Goal: Communication & Community: Answer question/provide support

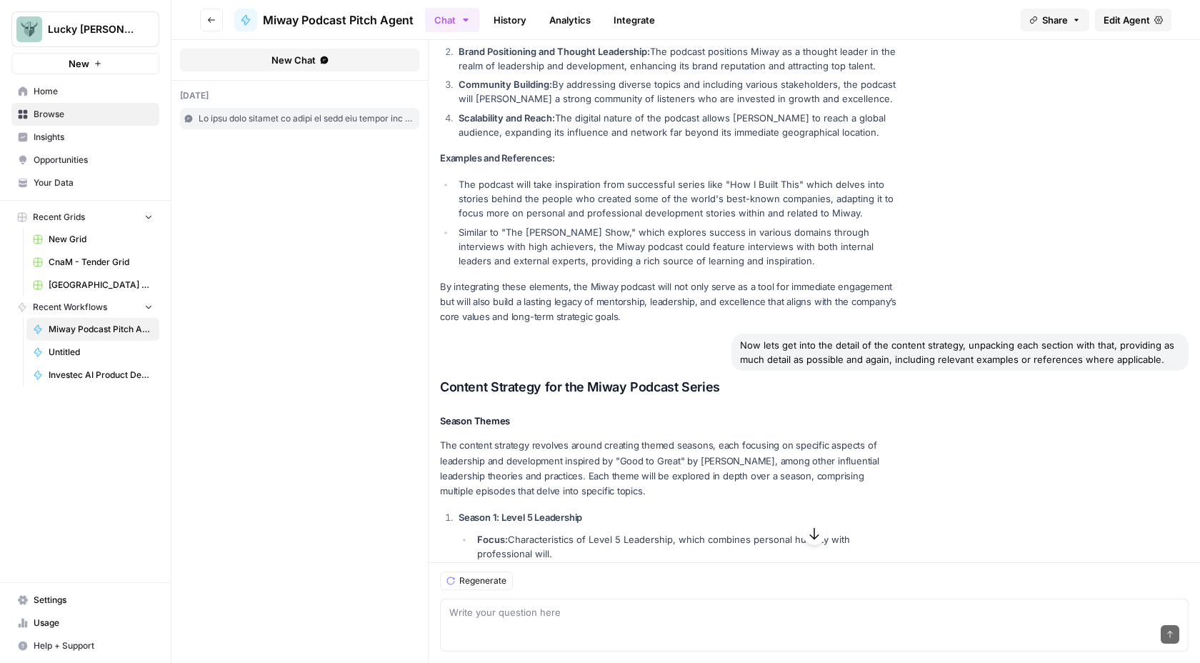
scroll to position [2884, 0]
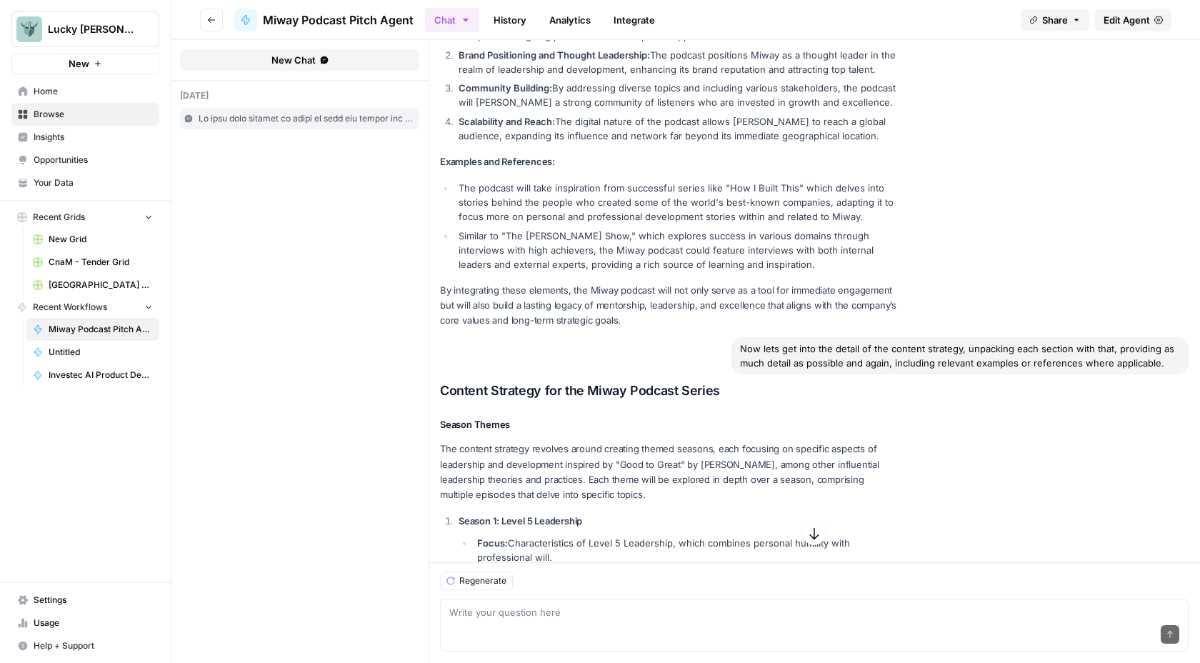
click at [1142, 337] on div "Now lets get into the detail of the content strategy, unpacking each section wi…" at bounding box center [959, 355] width 457 height 37
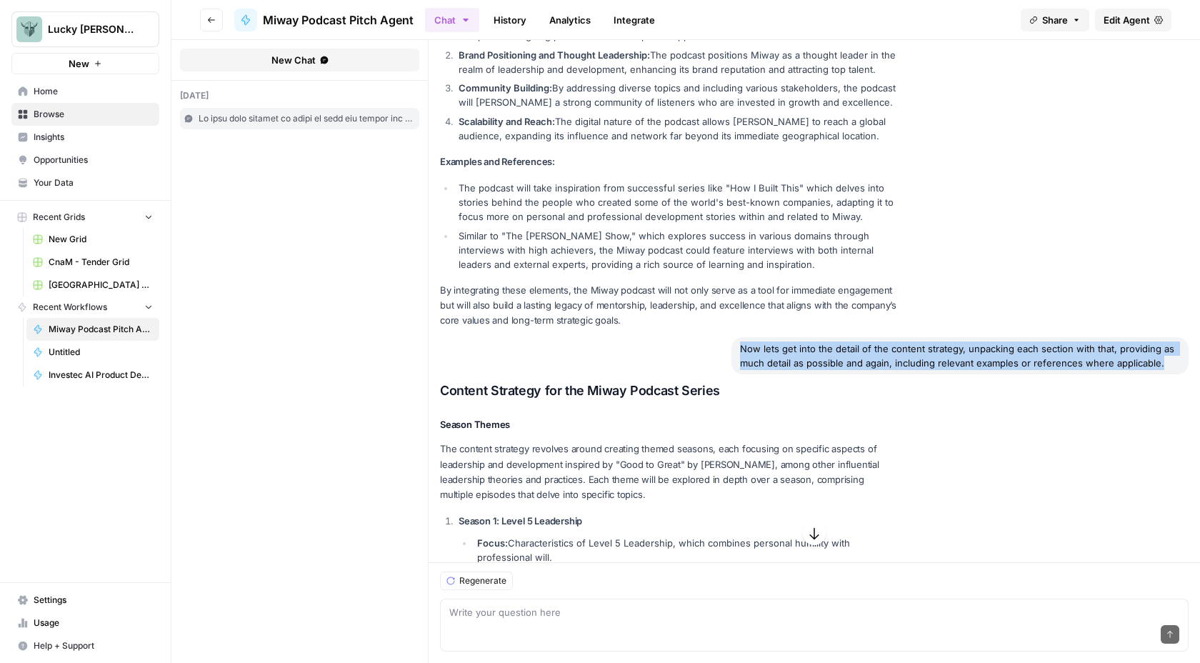
drag, startPoint x: 1145, startPoint y: 279, endPoint x: 722, endPoint y: 261, distance: 423.1
click at [731, 337] on div "Now lets get into the detail of the content strategy, unpacking each section wi…" at bounding box center [959, 355] width 457 height 37
copy div "Now lets get into the detail of the content strategy, unpacking each section wi…"
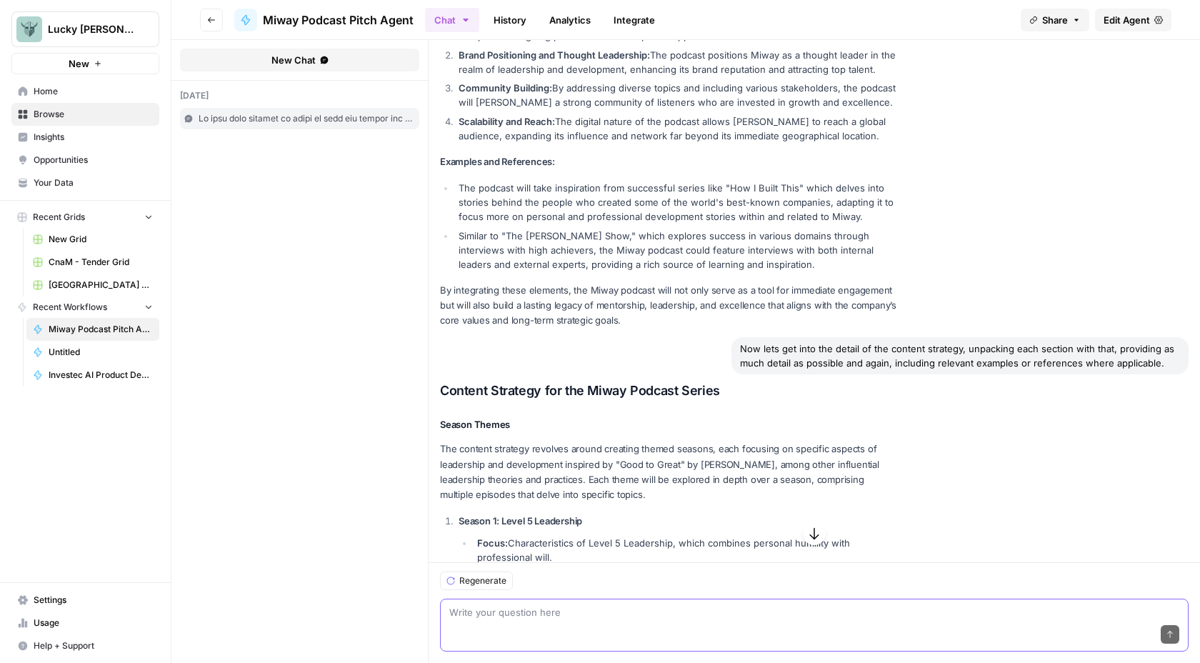
click at [460, 615] on textarea at bounding box center [814, 612] width 730 height 14
paste textarea "Now lets get into the detail of the content strategy, unpacking each section wi…"
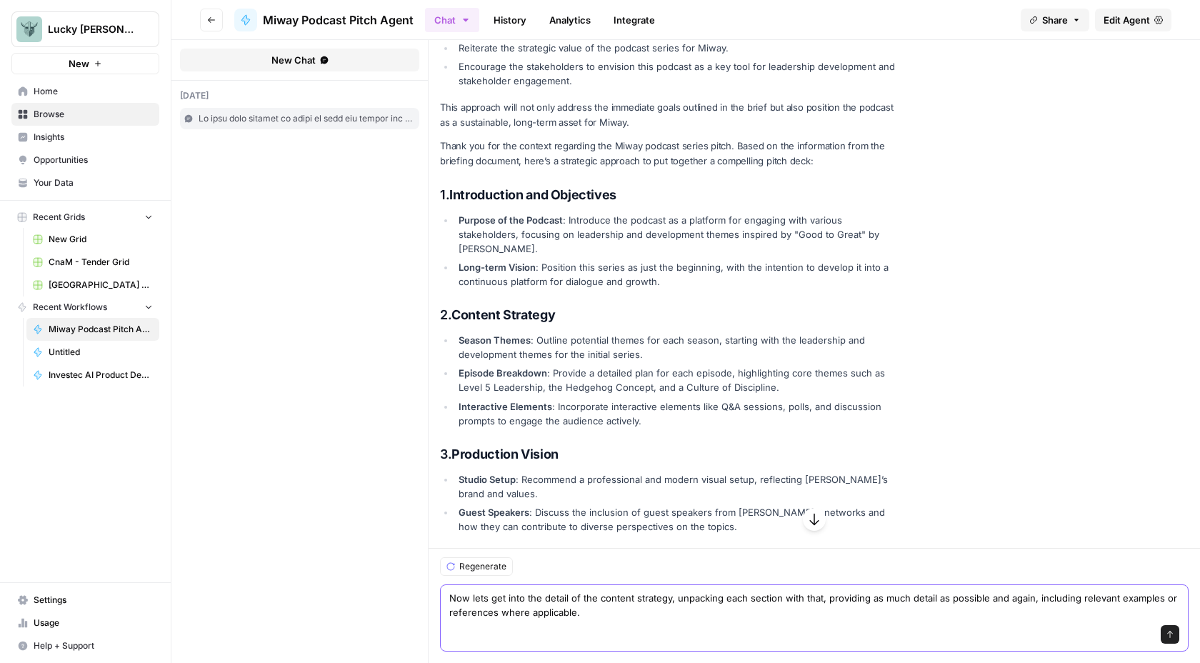
scroll to position [1294, 0]
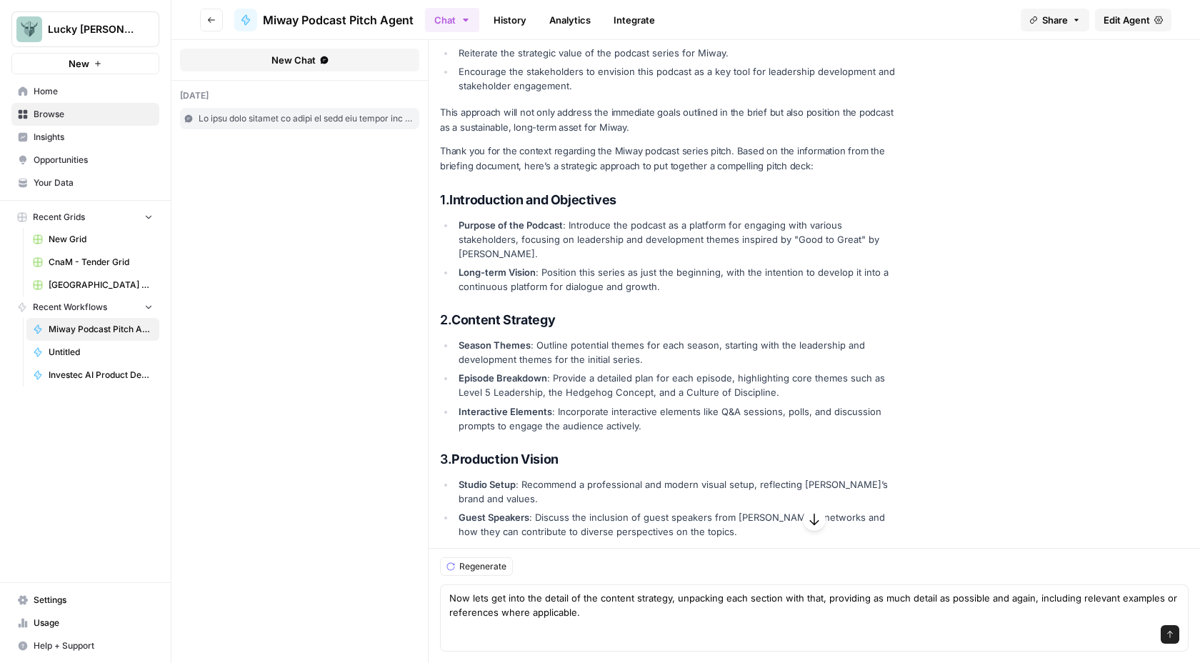
click at [564, 451] on h3 "3. Production Vision" at bounding box center [668, 459] width 457 height 16
click at [561, 391] on div "Thank you for the context regarding the Miway podcast series pitch. Based on th…" at bounding box center [668, 629] width 457 height 970
drag, startPoint x: 560, startPoint y: 402, endPoint x: 456, endPoint y: 402, distance: 103.5
click at [456, 451] on strong "Production Vision" at bounding box center [504, 458] width 107 height 15
copy strong "Production Vision"
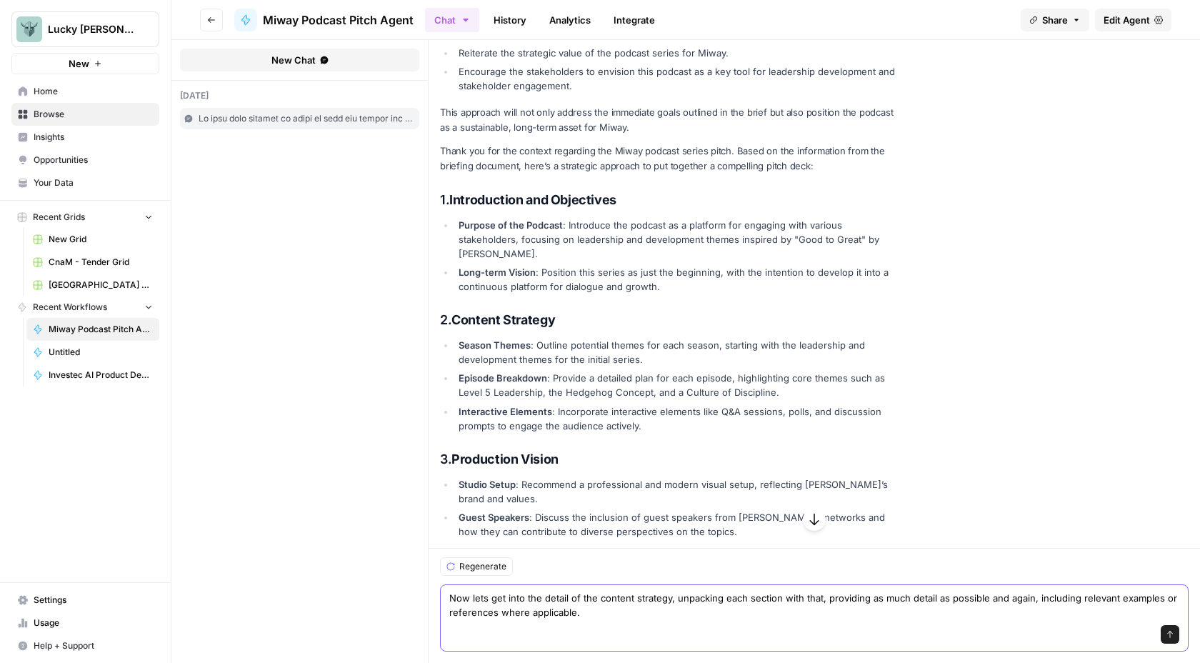
click at [650, 598] on textarea "Now lets get into the detail of the content strategy, unpacking each section wi…" at bounding box center [814, 604] width 730 height 29
paste textarea "Production Vision"
click at [798, 593] on textarea "Now lets get into the detail of the Production Vision, unpacking each section w…" at bounding box center [814, 604] width 730 height 29
type textarea "Now lets get into the detail of the Production Vision, unpacking each section w…"
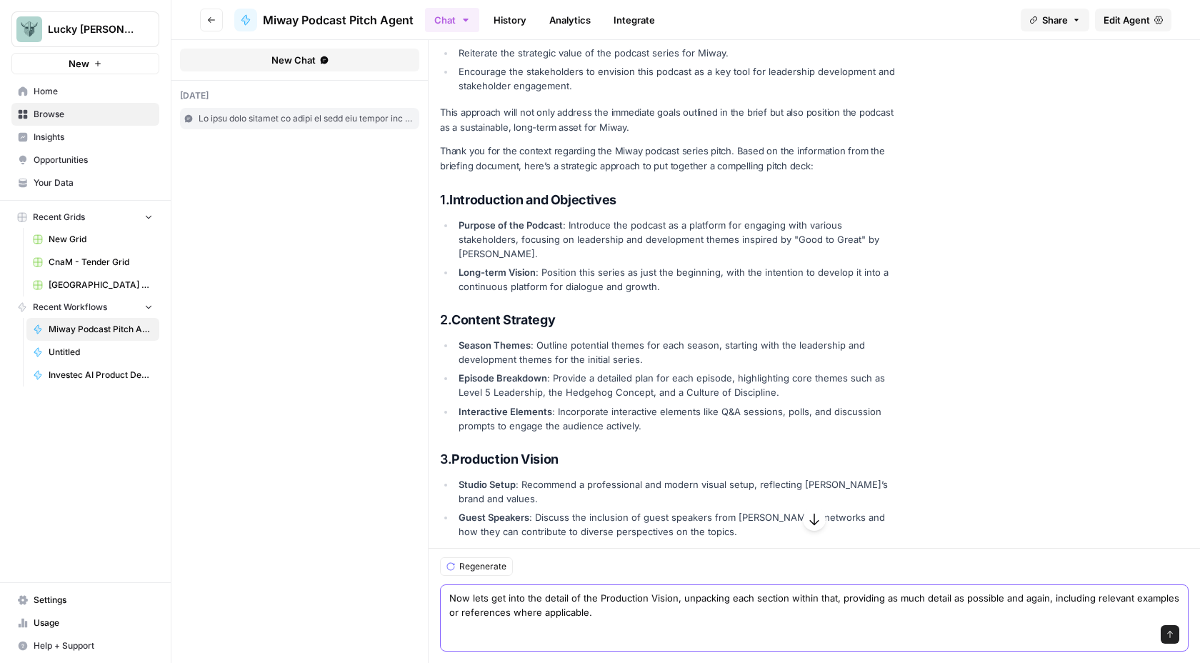
click at [687, 614] on textarea "Now lets get into the detail of the Production Vision, unpacking each section w…" at bounding box center [814, 604] width 730 height 29
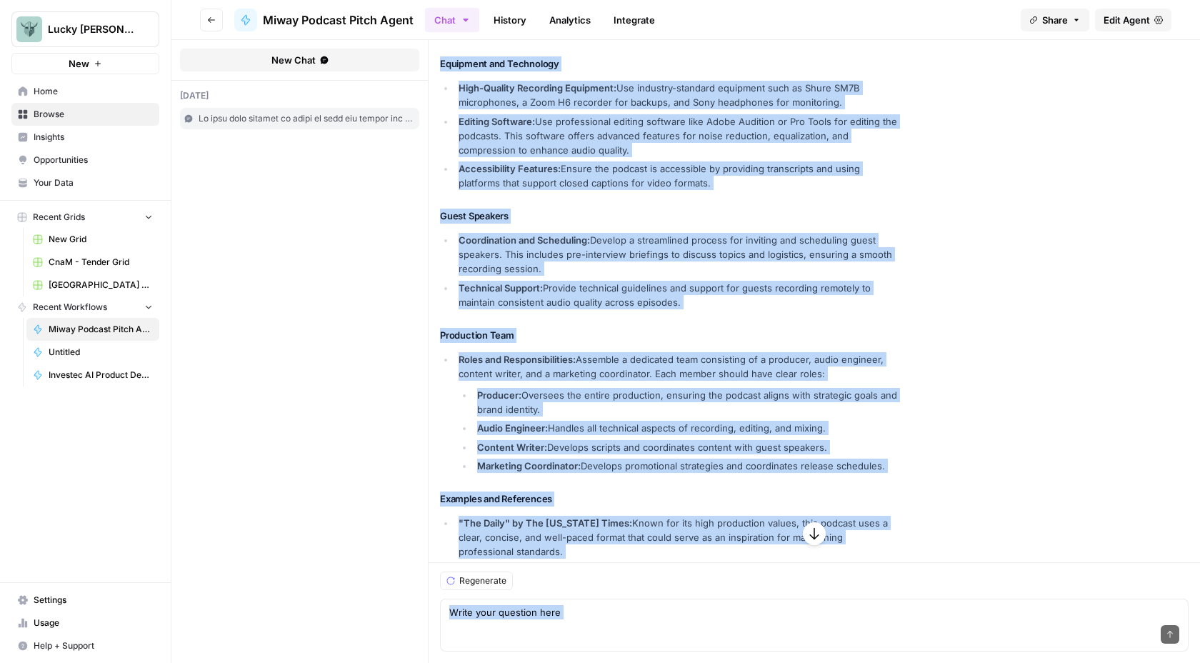
scroll to position [4700, 0]
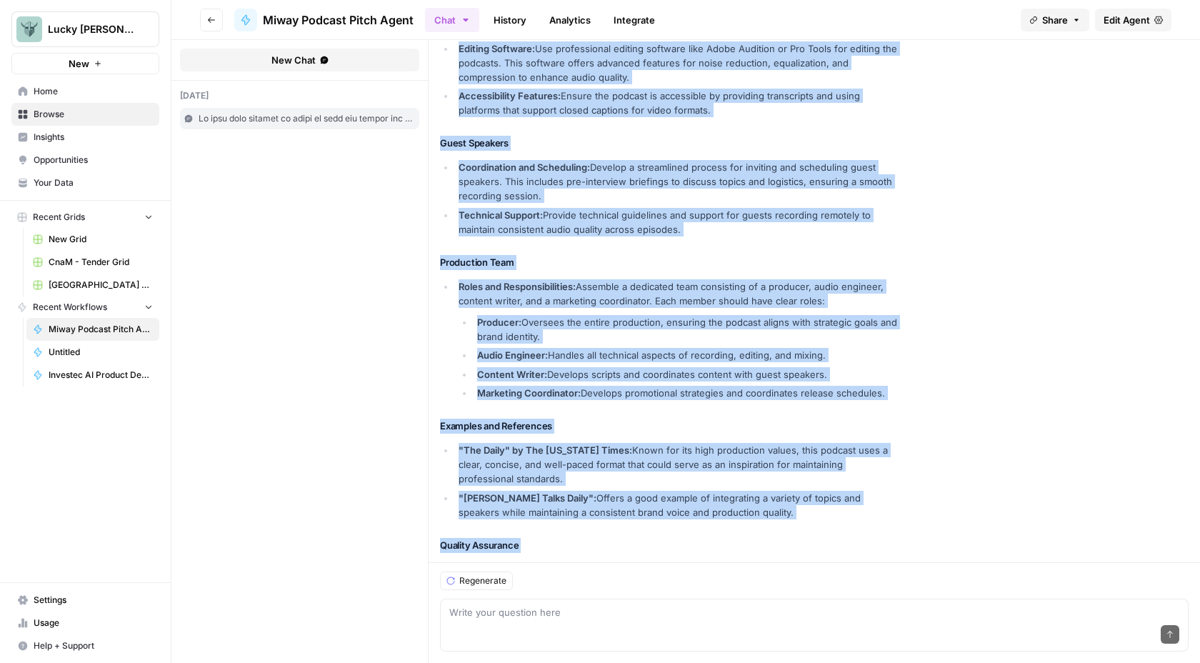
drag, startPoint x: 441, startPoint y: 249, endPoint x: 778, endPoint y: 536, distance: 442.8
click at [778, 536] on div "Production Vision for the Miway Podcast Series The production vision is centere…" at bounding box center [668, 189] width 457 height 981
copy div "Lor ipsumdolor sitame co adipisci el seddoeiu t inci-utlabor, etdolore, mag ali…"
click at [834, 418] on h4 "Examples and References" at bounding box center [668, 425] width 457 height 15
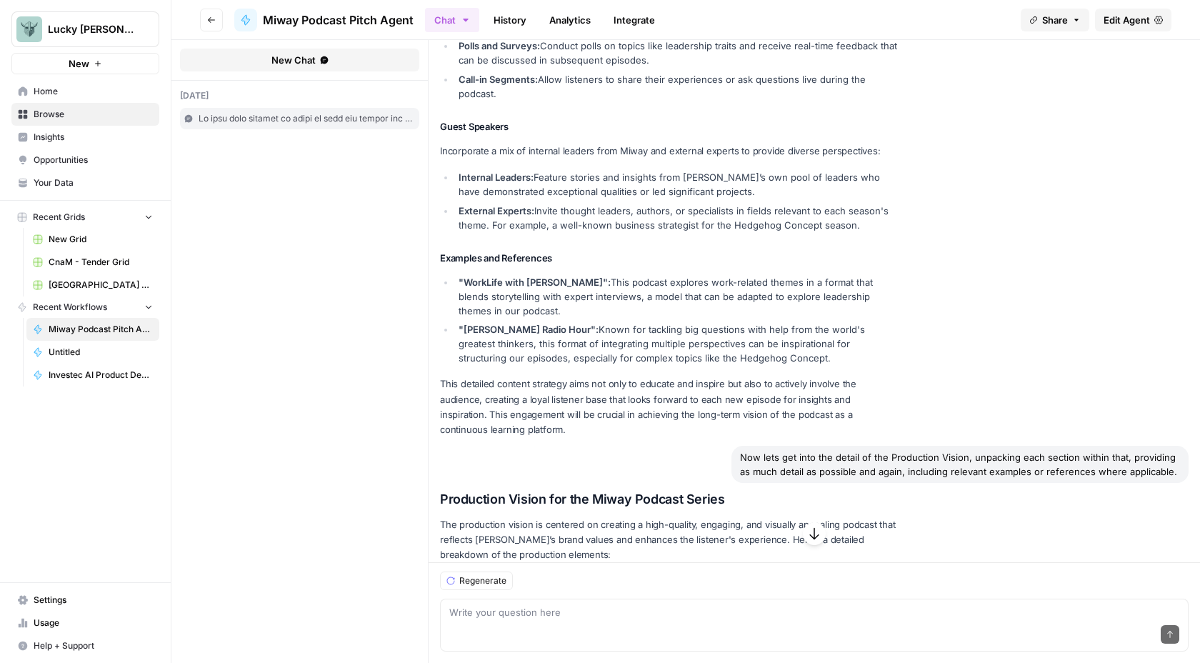
scroll to position [3904, 0]
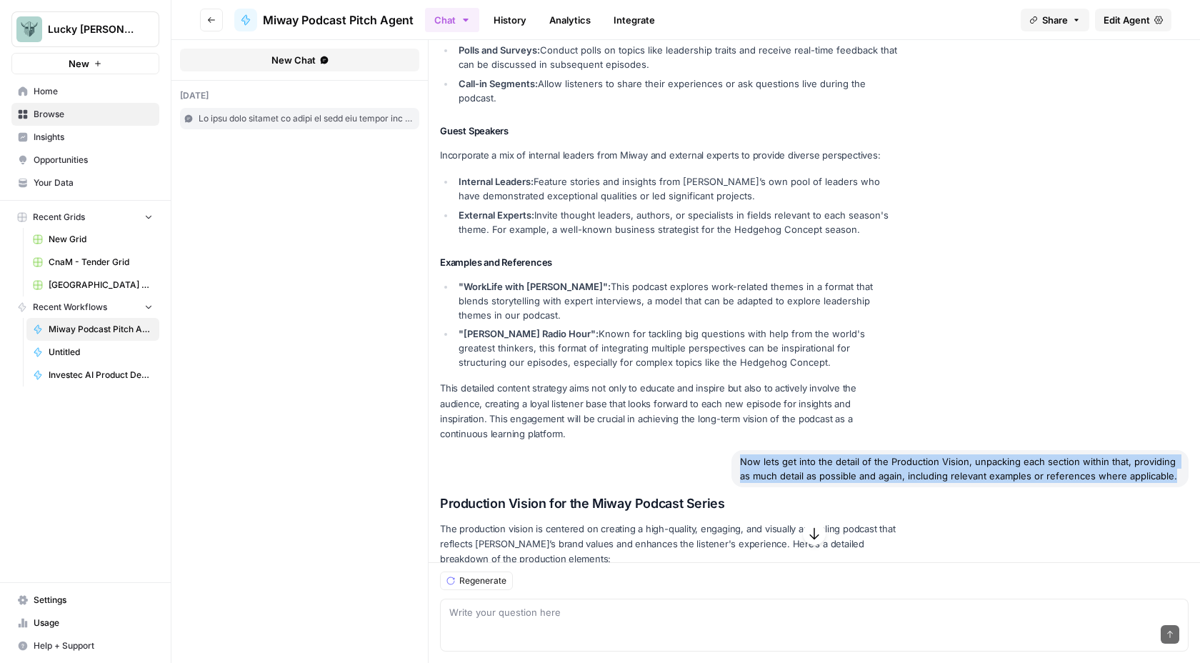
drag, startPoint x: 1147, startPoint y: 359, endPoint x: 730, endPoint y: 348, distance: 417.1
click at [731, 450] on div "Now lets get into the detail of the Production Vision, unpacking each section w…" at bounding box center [959, 468] width 457 height 37
copy div "Now lets get into the detail of the Production Vision, unpacking each section w…"
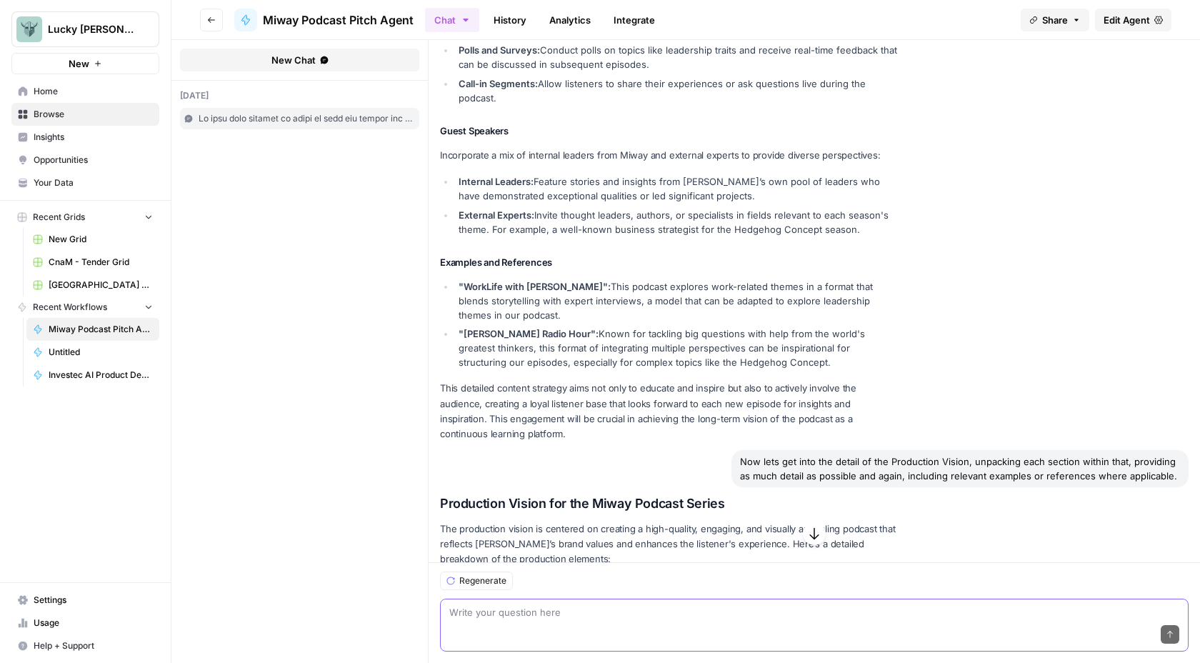
click at [466, 613] on textarea at bounding box center [814, 612] width 730 height 14
paste textarea "Now lets get into the detail of the Production Vision, unpacking each section w…"
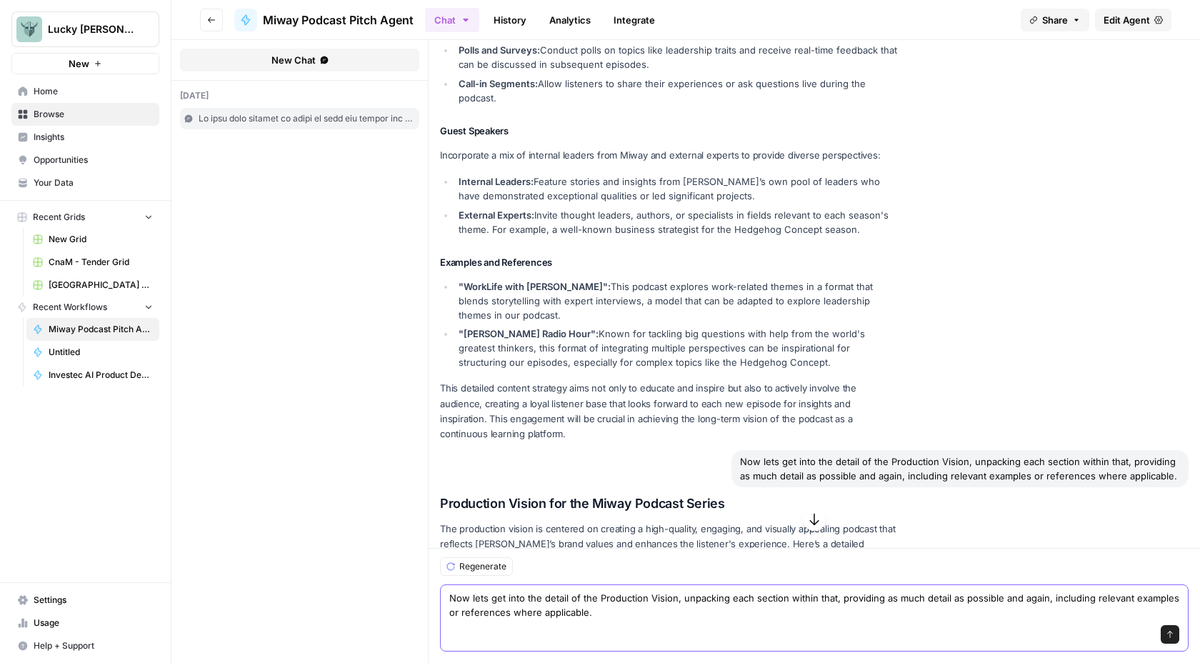
click at [449, 600] on textarea "Now lets get into the detail of the Production Vision, unpacking each section w…" at bounding box center [814, 604] width 730 height 29
click at [452, 600] on textarea "Now lets get into the detail of the Production Vision, unpacking each section w…" at bounding box center [814, 604] width 730 height 29
click at [456, 600] on textarea "Now lets get into the detail of the Production Vision, unpacking each section w…" at bounding box center [814, 604] width 730 height 29
click at [498, 598] on textarea "Next lets get into the detail of the Production Vision, unpacking each section …" at bounding box center [814, 604] width 730 height 29
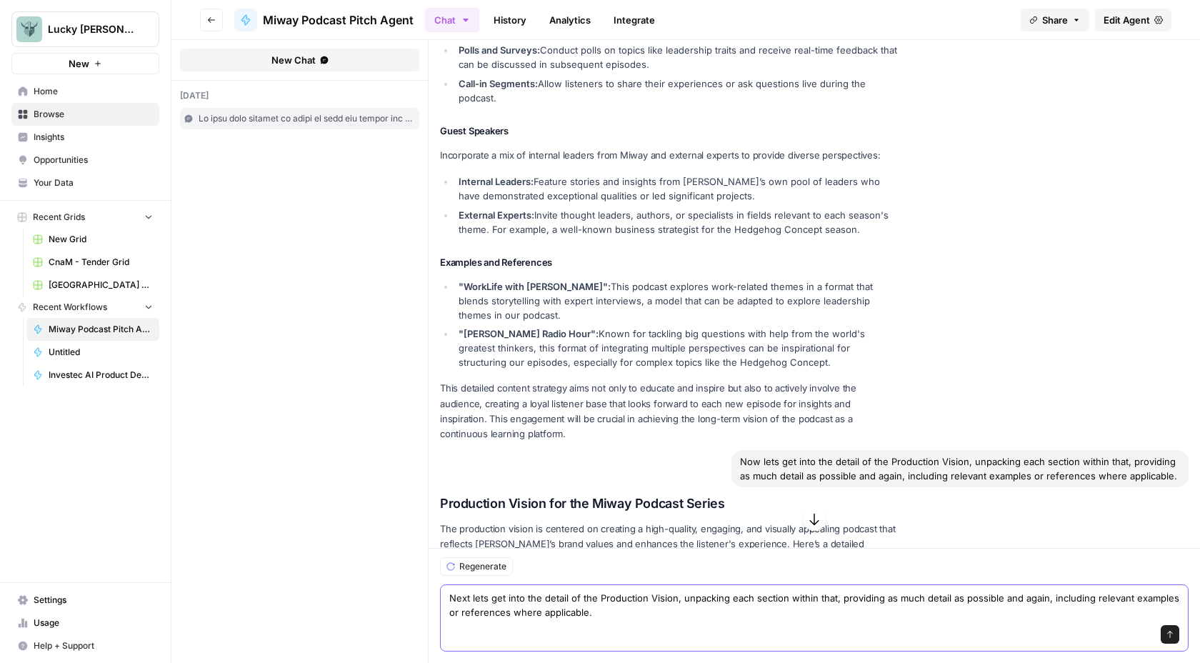
click at [498, 598] on textarea "Next lets get into the detail of the Production Vision, unpacking each section …" at bounding box center [814, 604] width 730 height 29
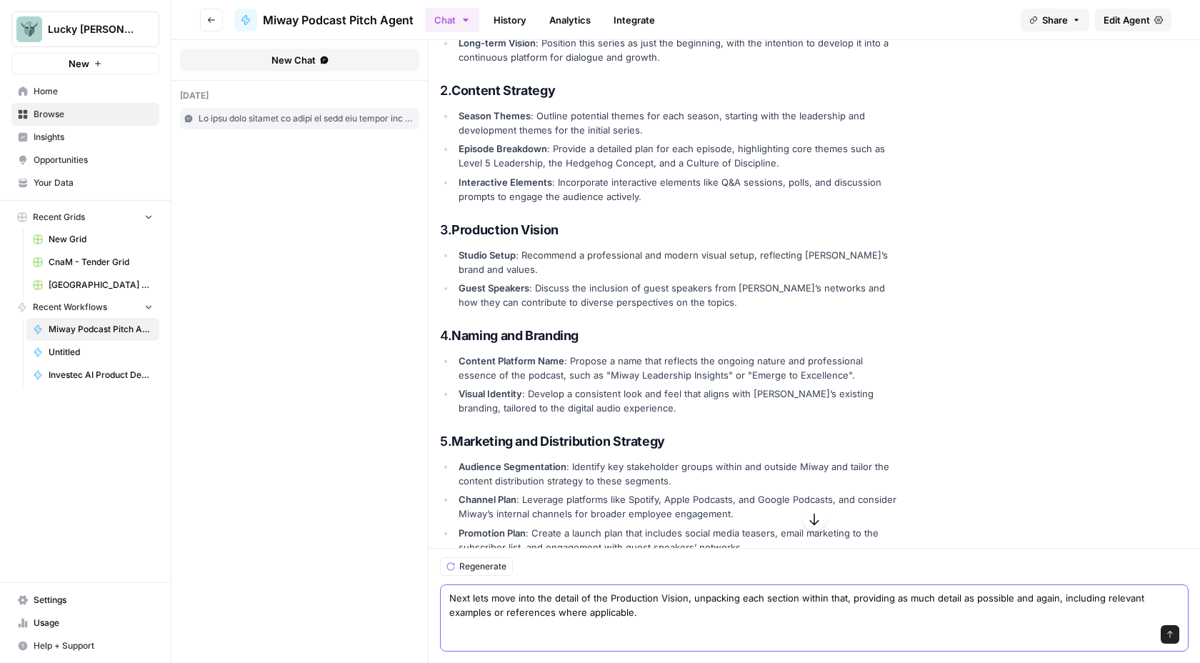
scroll to position [1518, 0]
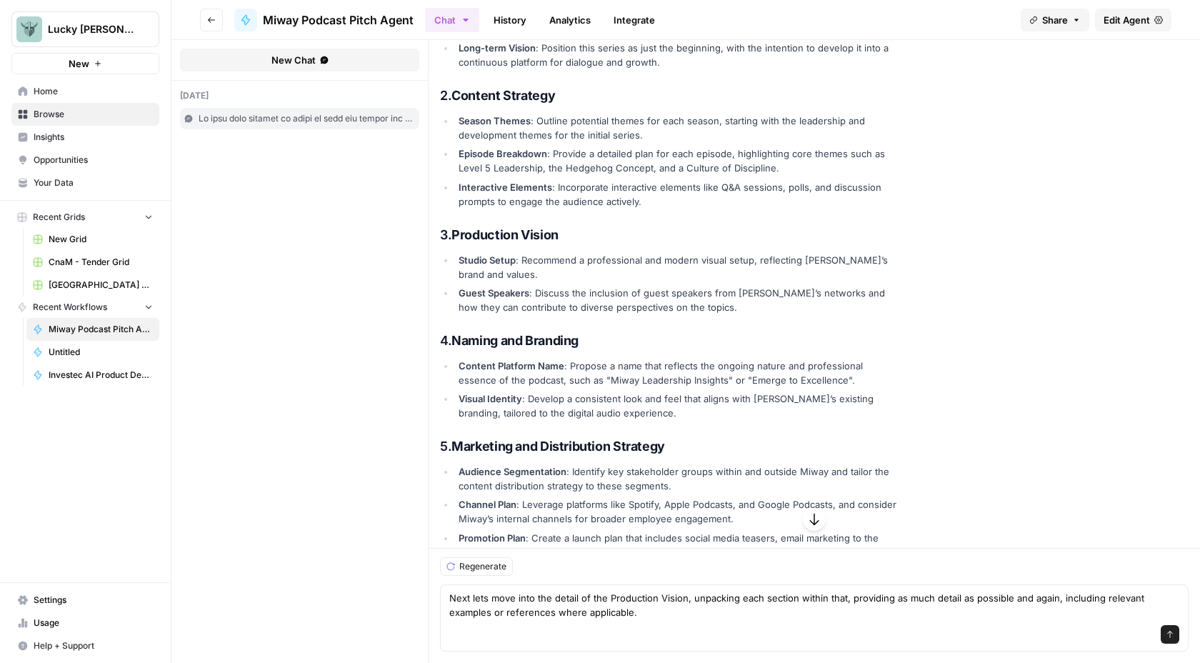
click at [586, 333] on h3 "4. Naming and Branding" at bounding box center [668, 341] width 457 height 16
click at [667, 596] on textarea "Next lets move into the detail of the Production Vision, unpacking each section…" at bounding box center [814, 604] width 730 height 29
click at [1018, 595] on textarea "Next lets move into the detail of the Naming and Branding, unpacking each secti…" at bounding box center [814, 604] width 730 height 29
click at [552, 611] on textarea "Next lets move into the detail of the Naming and Branding, unpacking each secti…" at bounding box center [814, 604] width 730 height 29
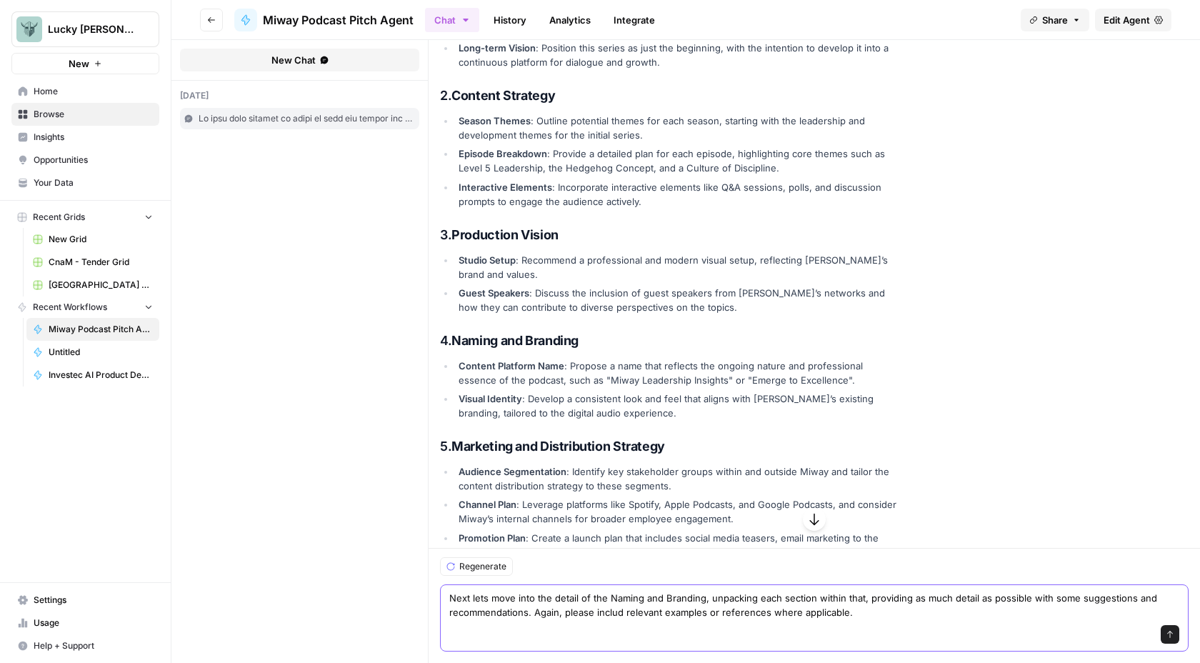
type textarea "Next lets move into the detail of the Naming and Branding, unpacking each secti…"
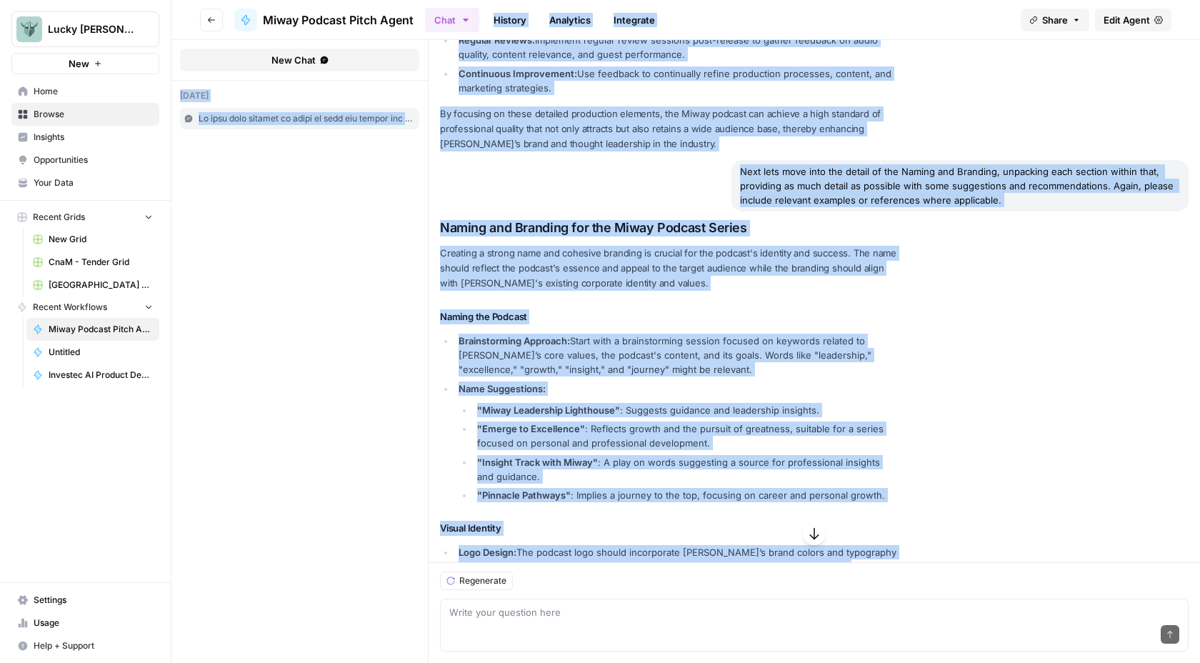
scroll to position [4877, 0]
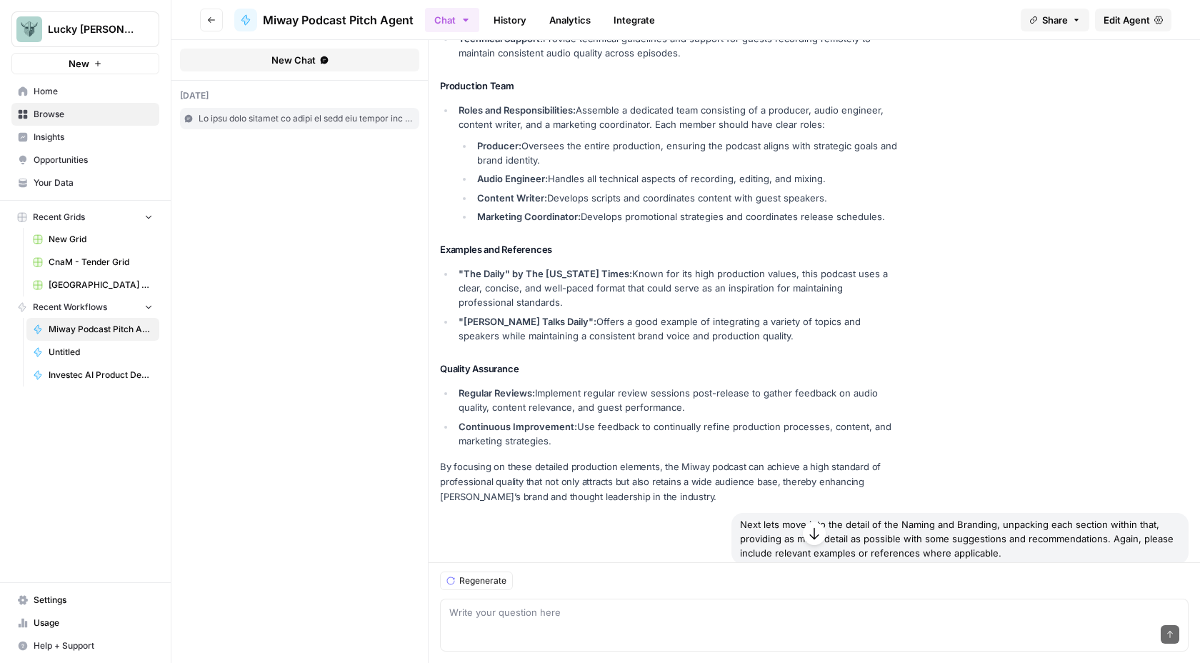
drag, startPoint x: 703, startPoint y: 541, endPoint x: 433, endPoint y: 451, distance: 283.8
copy div "Loremi dol Sitametc adi eli Seddo Eiusmod Tempor Incididu u labore etdo mag ali…"
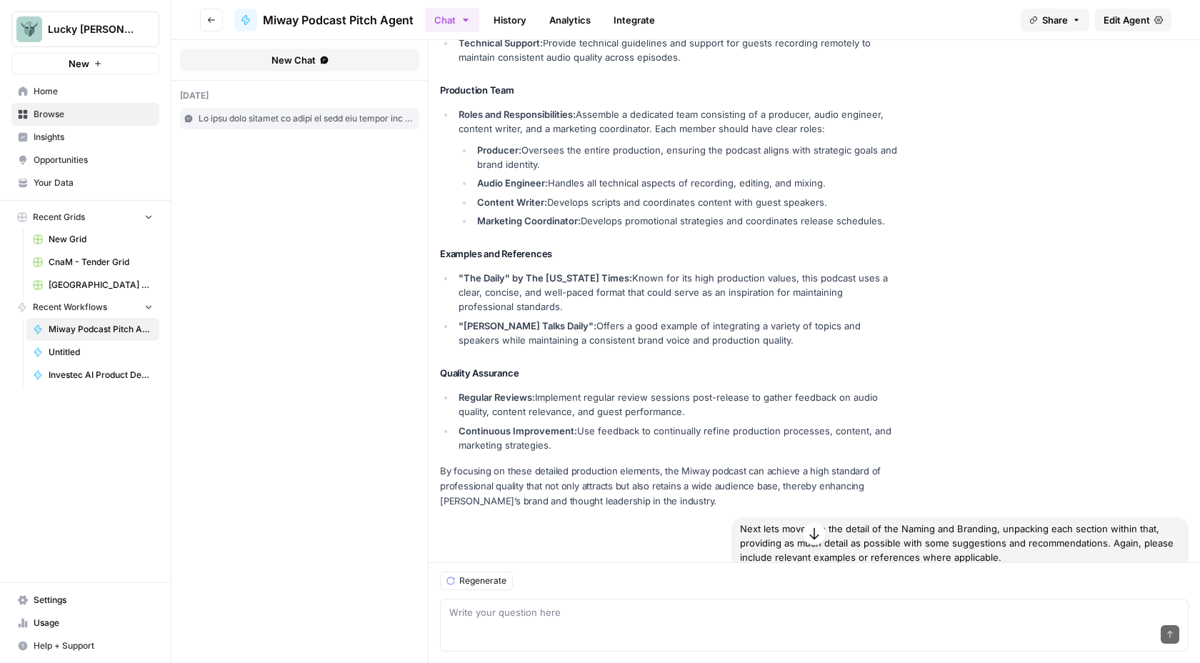
click at [823, 463] on p "By focusing on these detailed production elements, the Miway podcast can achiev…" at bounding box center [668, 485] width 457 height 45
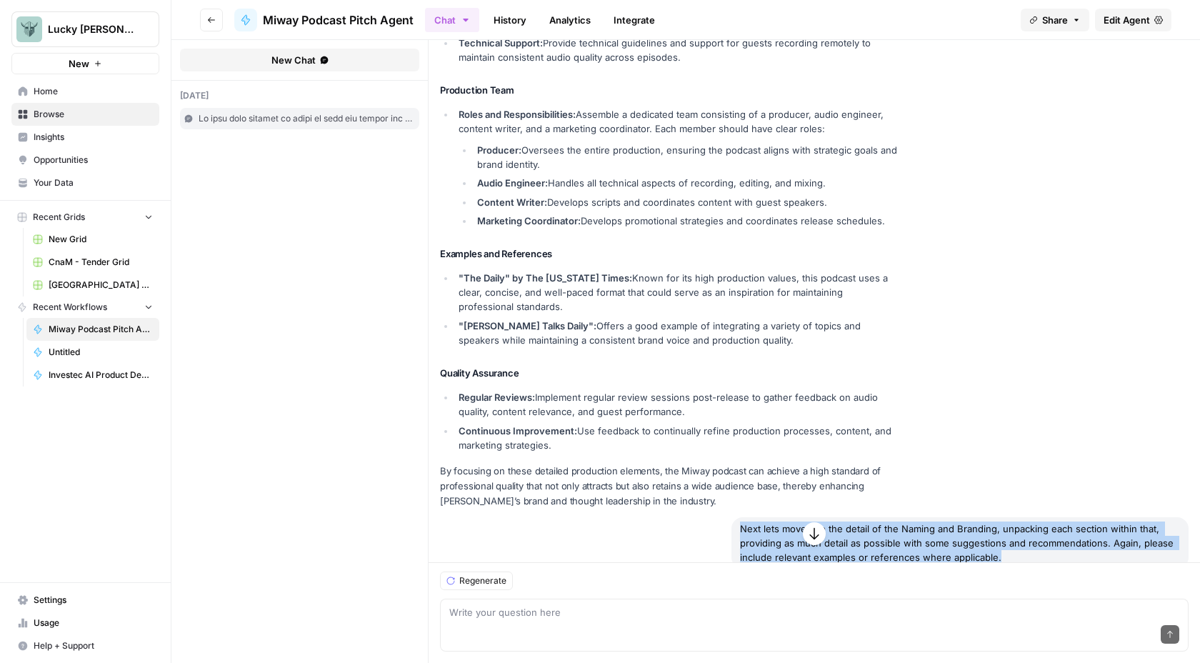
drag, startPoint x: 994, startPoint y: 428, endPoint x: 728, endPoint y: 401, distance: 267.8
click at [731, 517] on div "Next lets move into the detail of the Naming and Branding, unpacking each secti…" at bounding box center [959, 542] width 457 height 51
copy div "Next lets move into the detail of the Naming and Branding, unpacking each secti…"
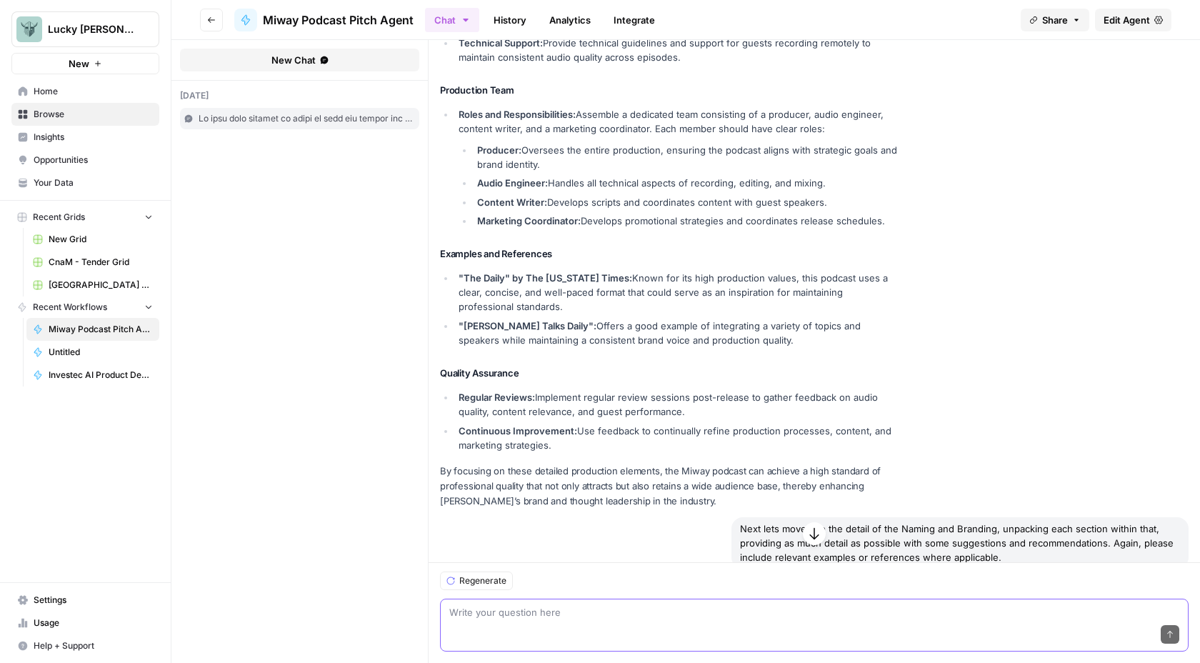
click at [455, 613] on textarea at bounding box center [814, 612] width 730 height 14
type textarea "G"
paste textarea "Next lets move into the detail of the Naming and Branding, unpacking each secti…"
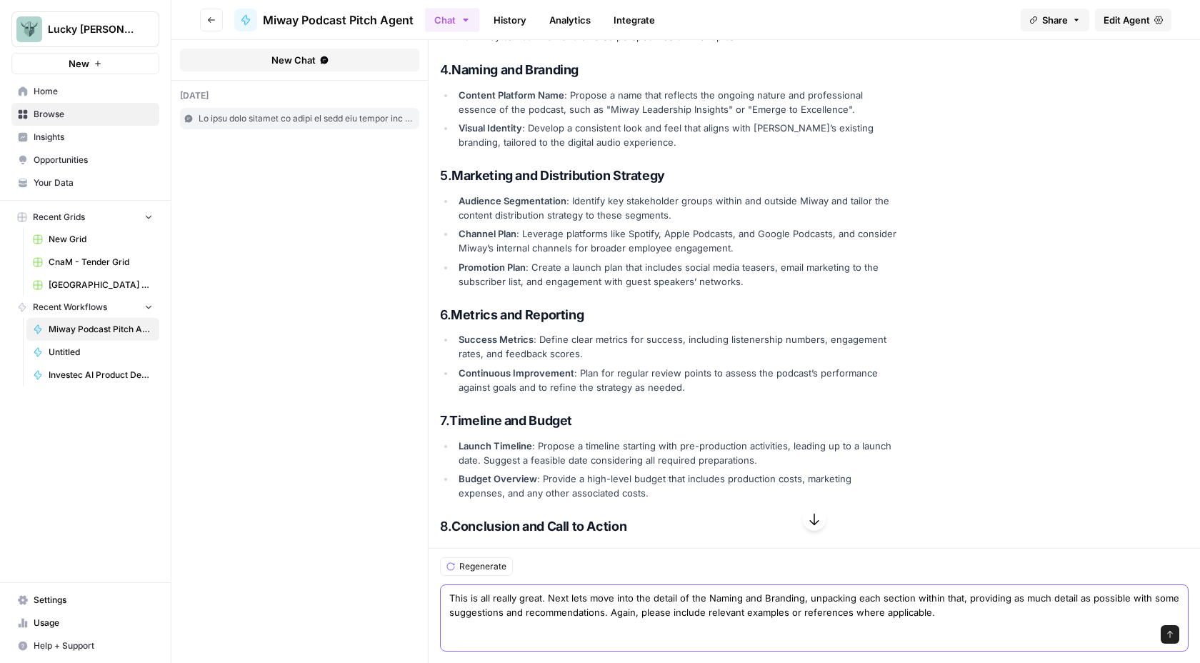
scroll to position [1746, 0]
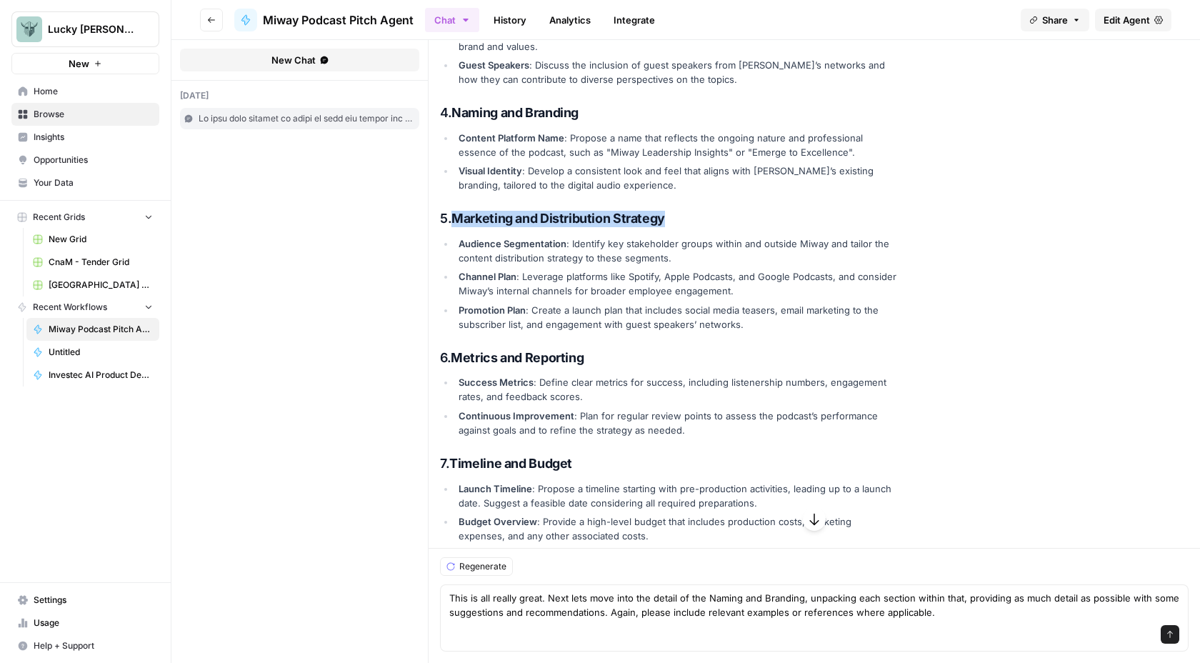
drag, startPoint x: 668, startPoint y: 164, endPoint x: 457, endPoint y: 169, distance: 210.7
click at [457, 211] on h3 "5. Marketing and Distribution Strategy" at bounding box center [668, 219] width 457 height 16
copy strong "Marketing and Distribution Strategy"
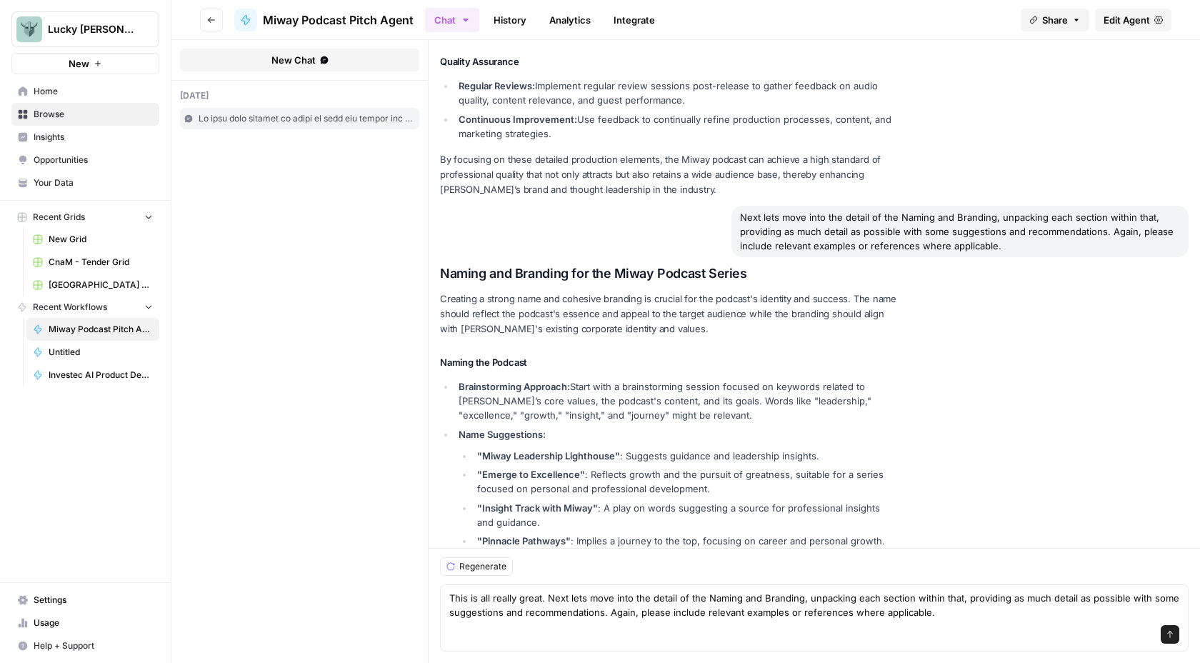
scroll to position [5618, 0]
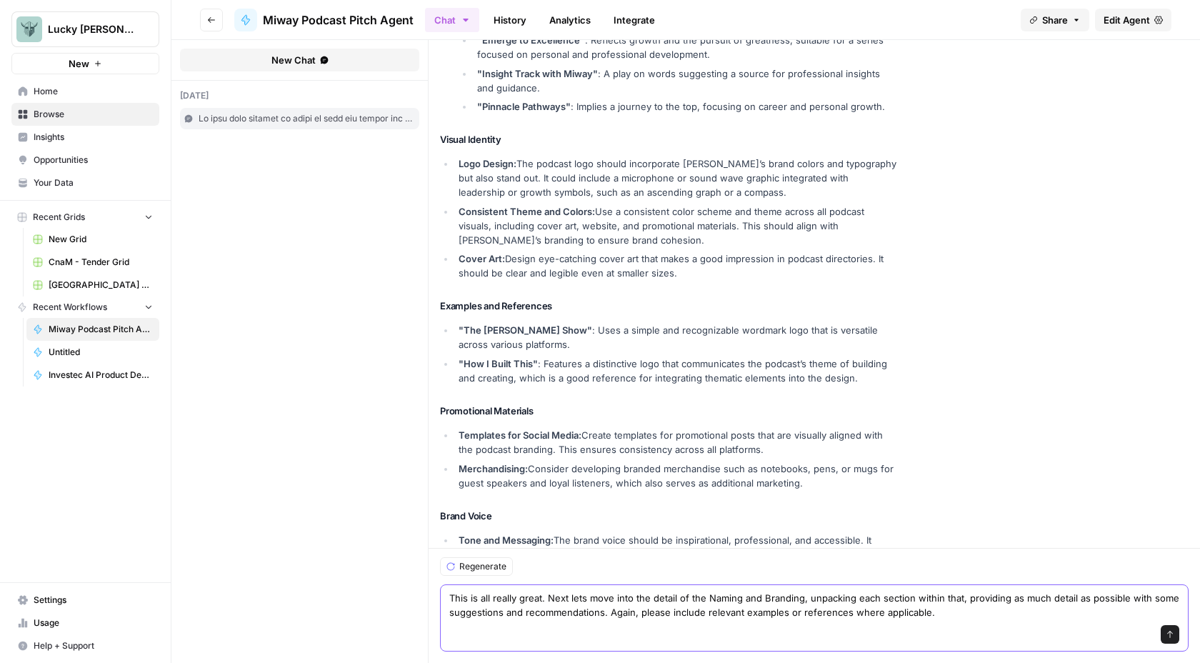
drag, startPoint x: 798, startPoint y: 598, endPoint x: 700, endPoint y: 600, distance: 97.8
click at [700, 600] on textarea "This is all really great. Next lets move into the detail of the Naming and Bran…" at bounding box center [814, 604] width 730 height 29
paste textarea "Marketing and Distribution Strategy"
type textarea "This is all really great. Next lets move into the detail of the Marketing and D…"
click at [1054, 609] on textarea "This is all really great. Next lets move into the detail of the Marketing and D…" at bounding box center [814, 604] width 730 height 29
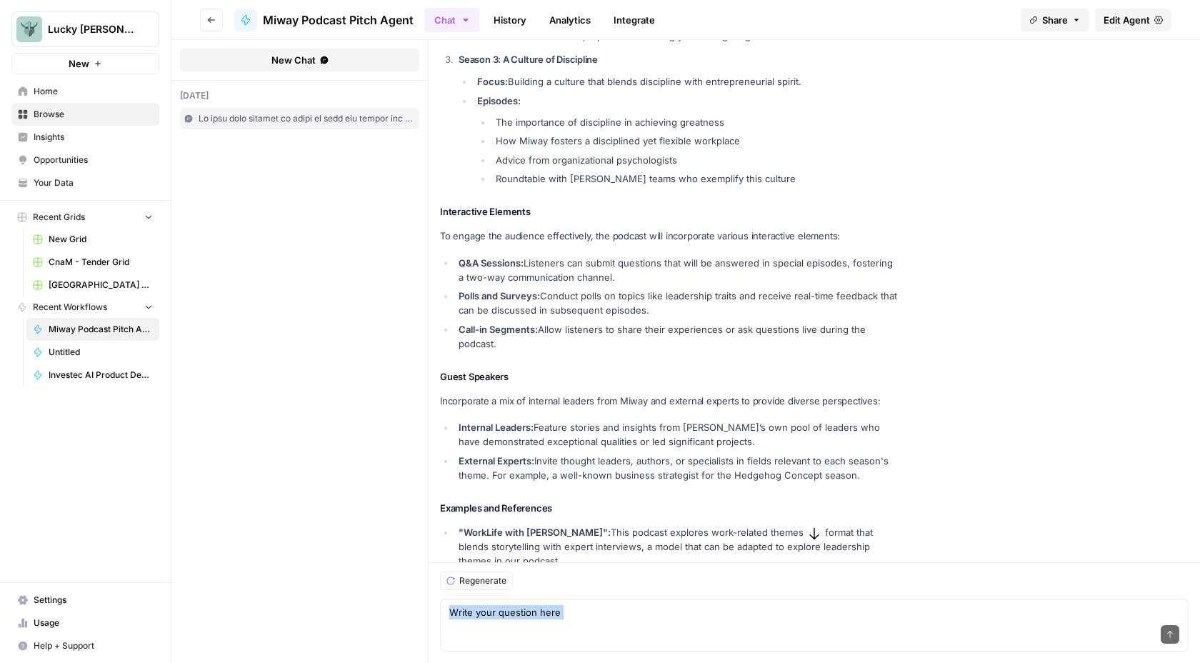
scroll to position [3678, 0]
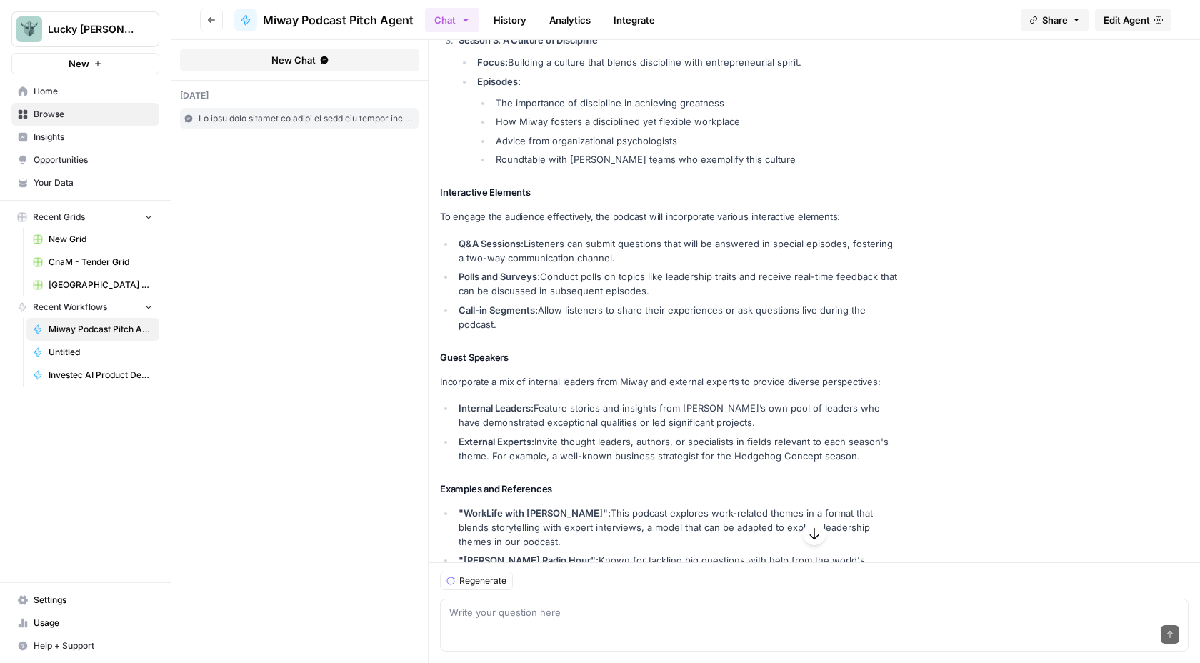
drag, startPoint x: 733, startPoint y: 536, endPoint x: 523, endPoint y: 549, distance: 209.6
click at [523, 550] on div "Hello! How can I assist you [DATE]? Used tool: Miway Podcast Pitch " briefing d…" at bounding box center [813, 52] width 771 height 7381
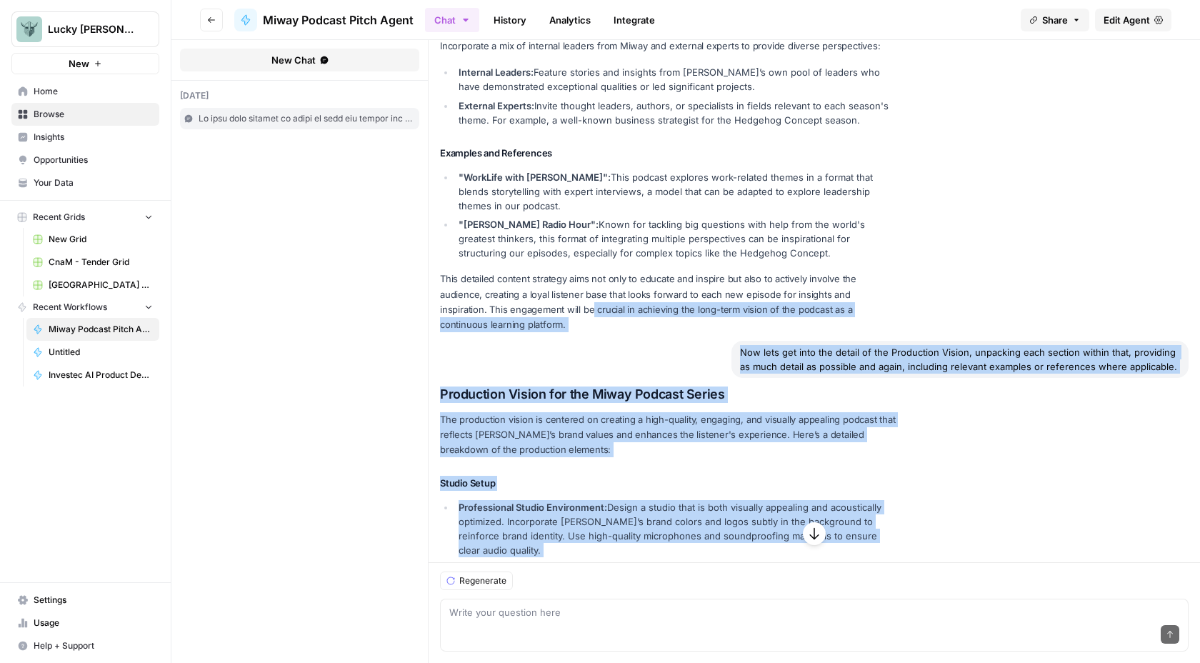
click at [522, 412] on p "The production vision is centered on creating a high-quality, engaging, and vis…" at bounding box center [668, 434] width 457 height 45
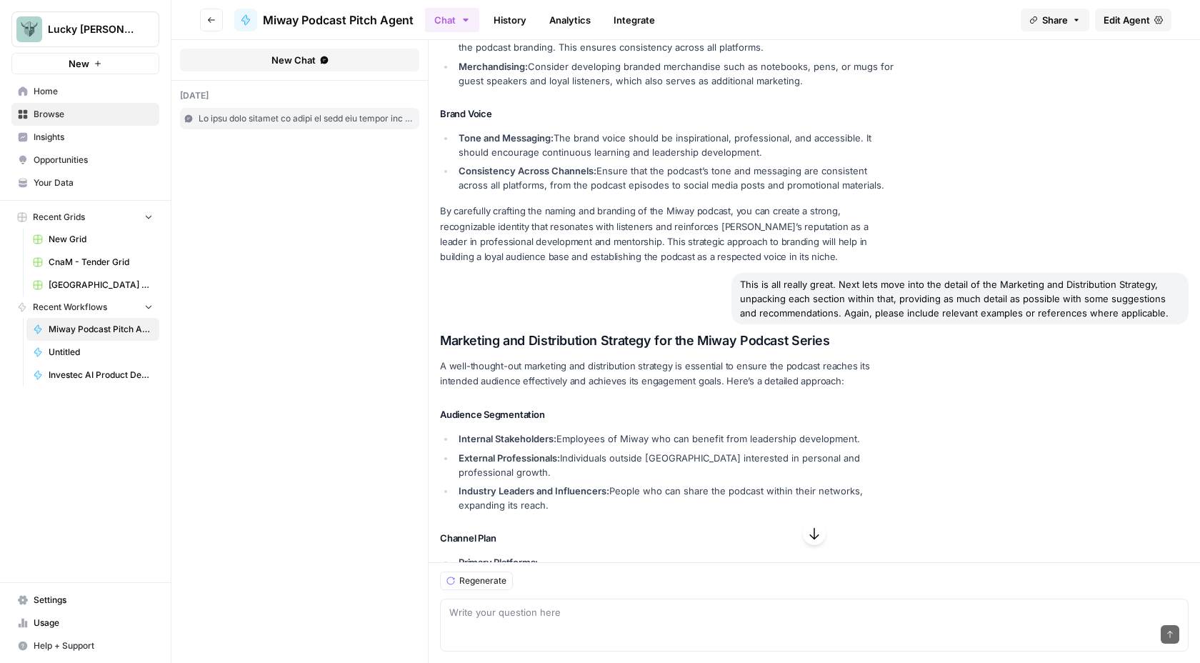
scroll to position [6022, 0]
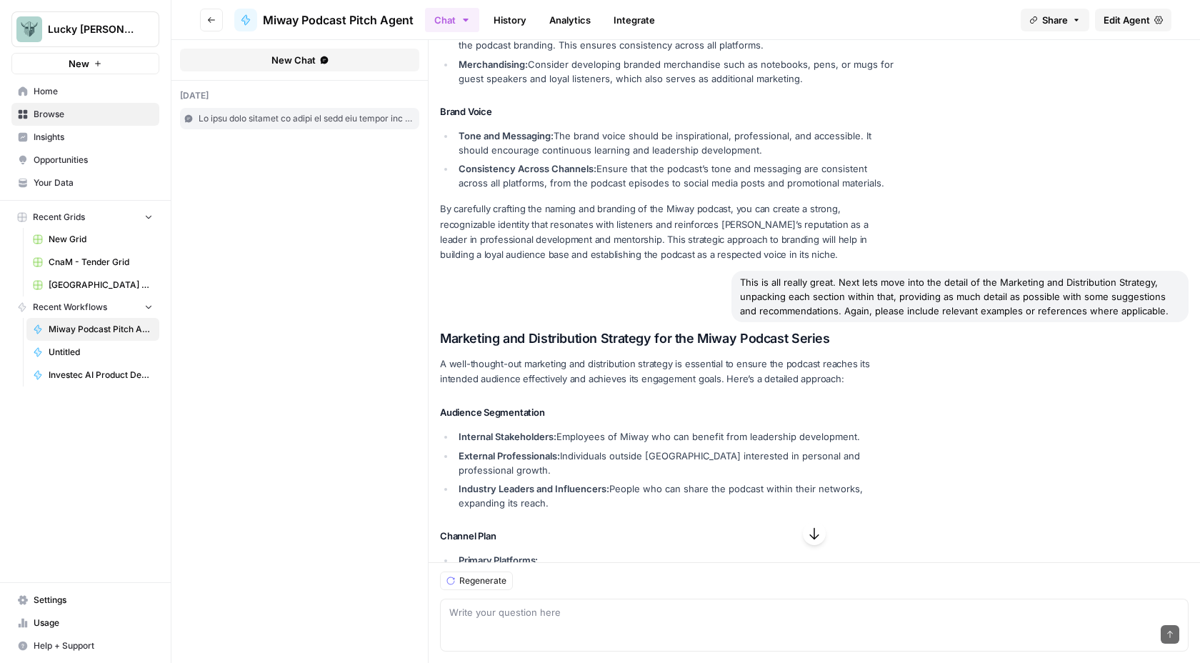
click at [443, 331] on h3 "Marketing and Distribution Strategy for the Miway Podcast Series" at bounding box center [668, 339] width 457 height 16
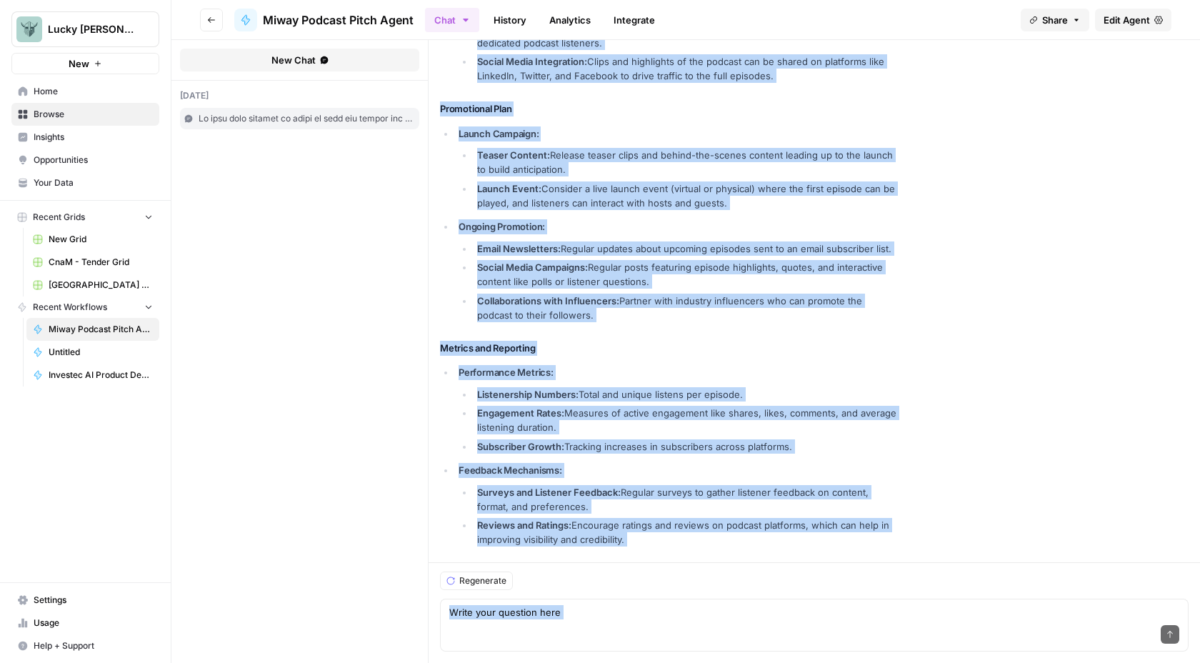
scroll to position [6714, 0]
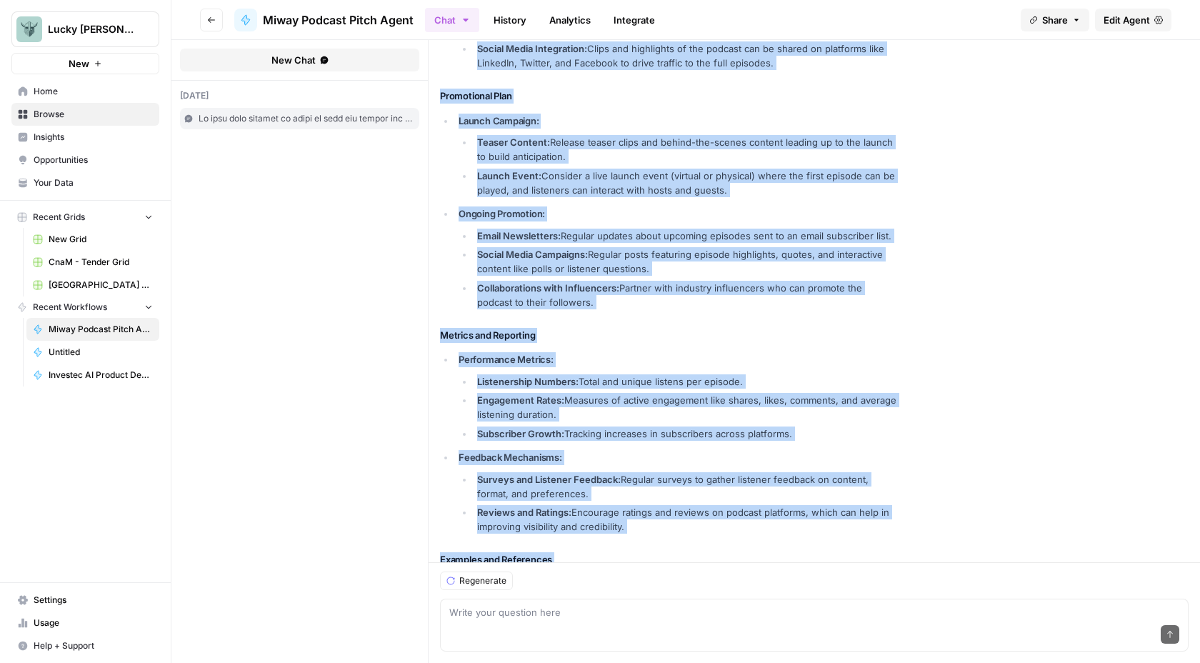
drag, startPoint x: 438, startPoint y: 233, endPoint x: 770, endPoint y: 549, distance: 458.1
copy div "L ipsu-dolorsi-ame consectet adi elitseddoeiu temporin ut laboreetd ma aliqua e…"
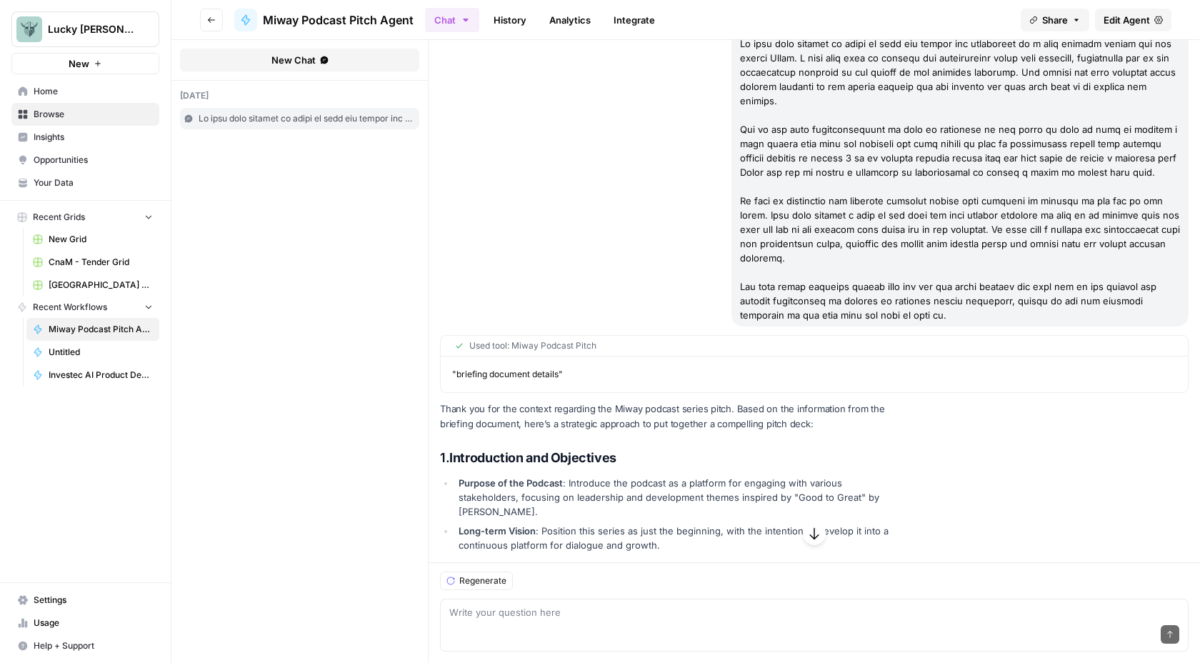
scroll to position [0, 0]
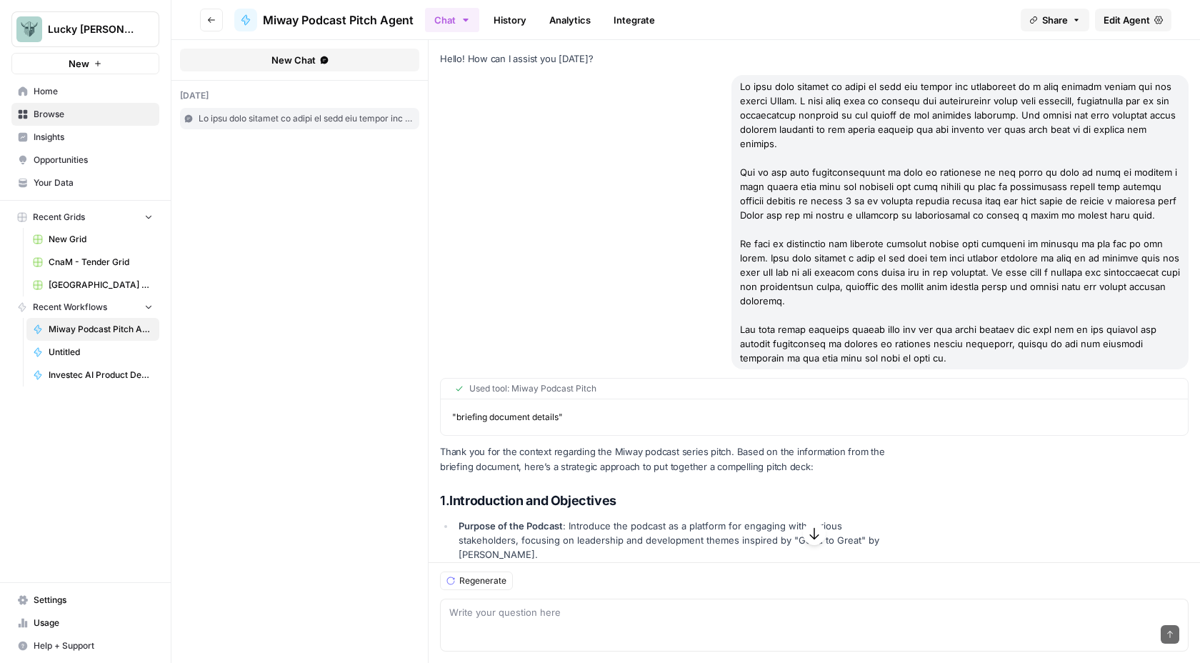
click at [840, 323] on div at bounding box center [959, 222] width 457 height 294
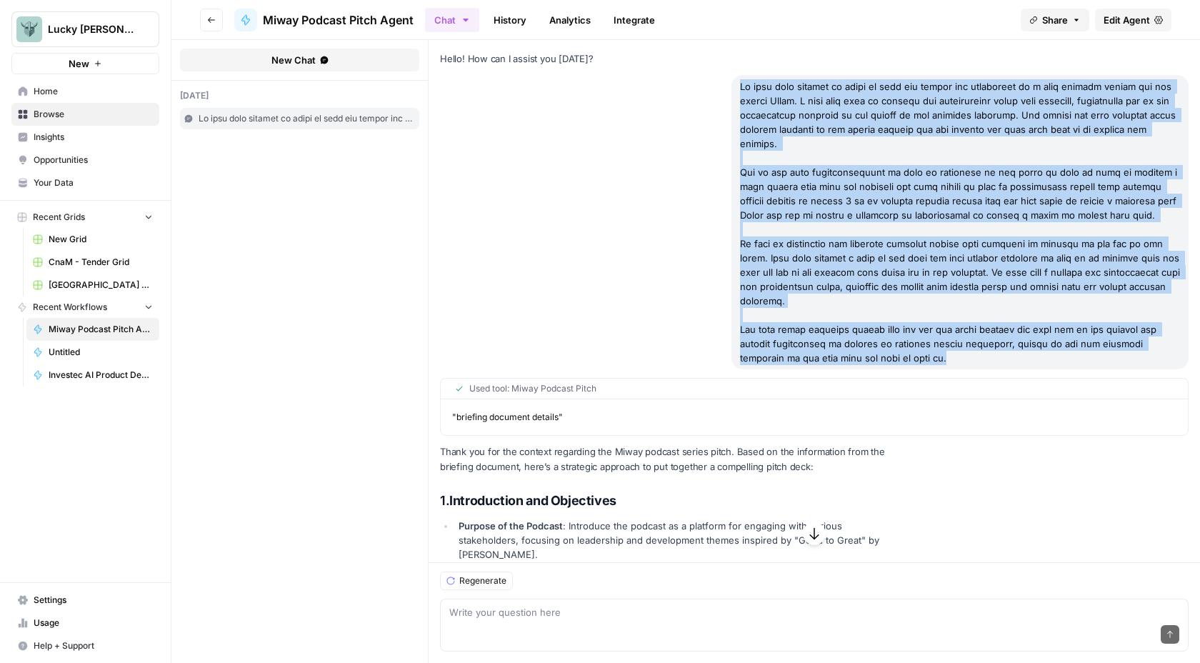
drag, startPoint x: 847, startPoint y: 328, endPoint x: 721, endPoint y: 79, distance: 278.4
click at [721, 79] on div at bounding box center [814, 222] width 748 height 294
copy div "We have been invited to pitch on both the design and production of a full podca…"
click at [589, 230] on div at bounding box center [814, 222] width 748 height 294
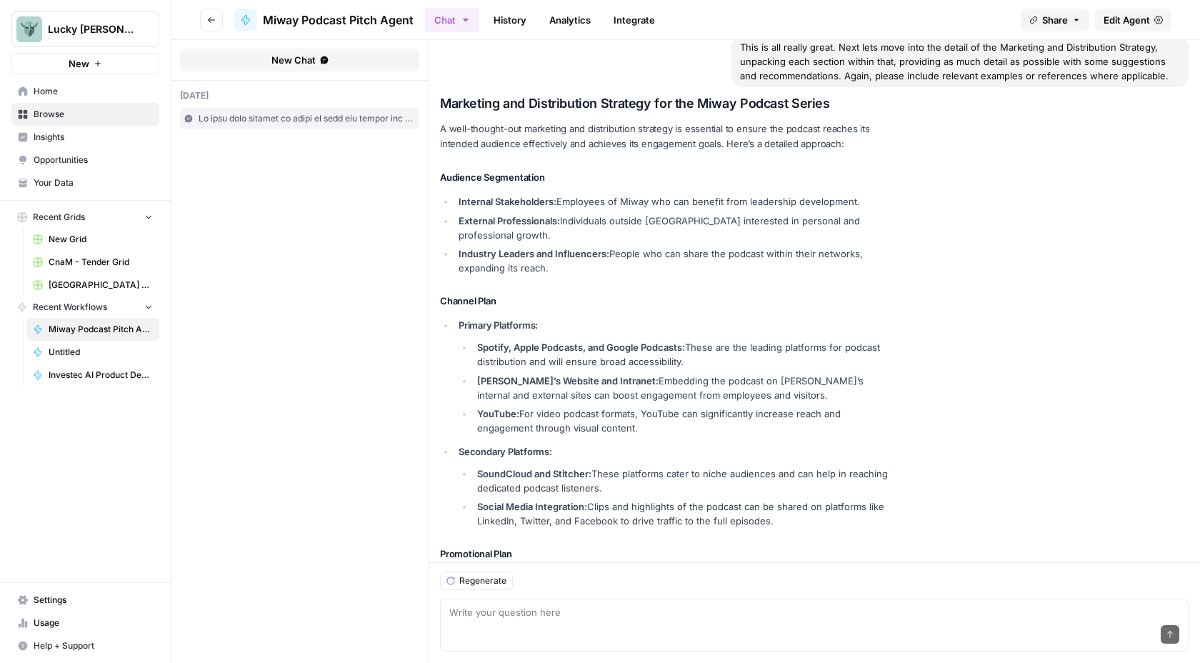
scroll to position [6714, 0]
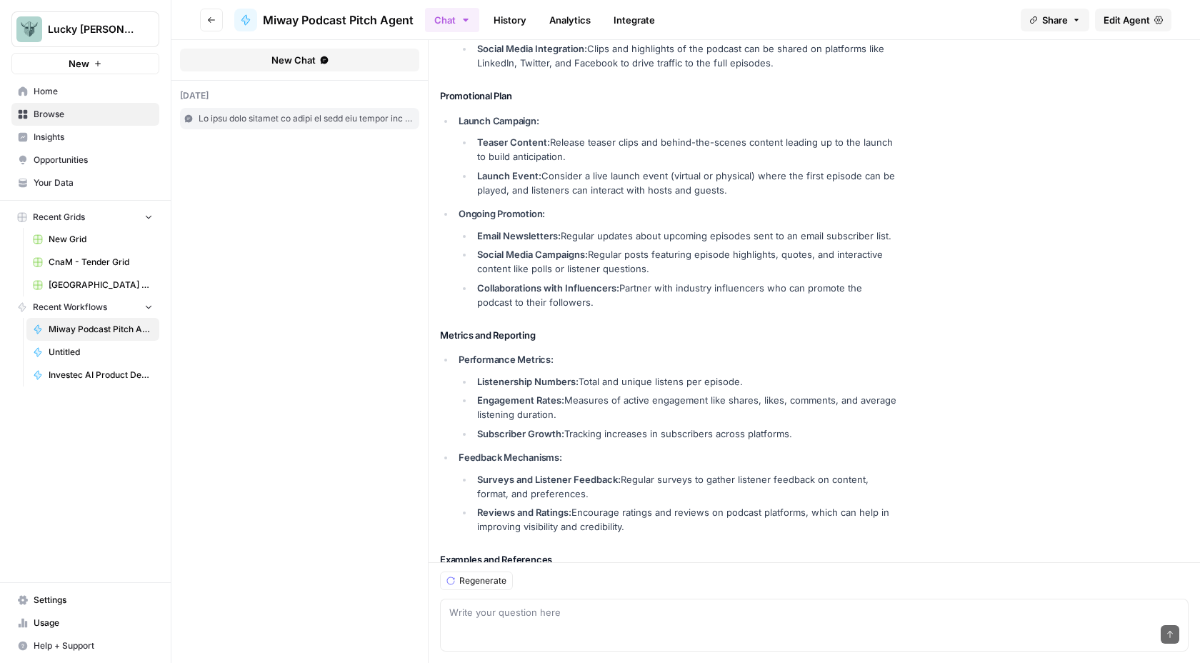
click at [93, 372] on span "Investec AI Product Design Agent" at bounding box center [101, 374] width 104 height 13
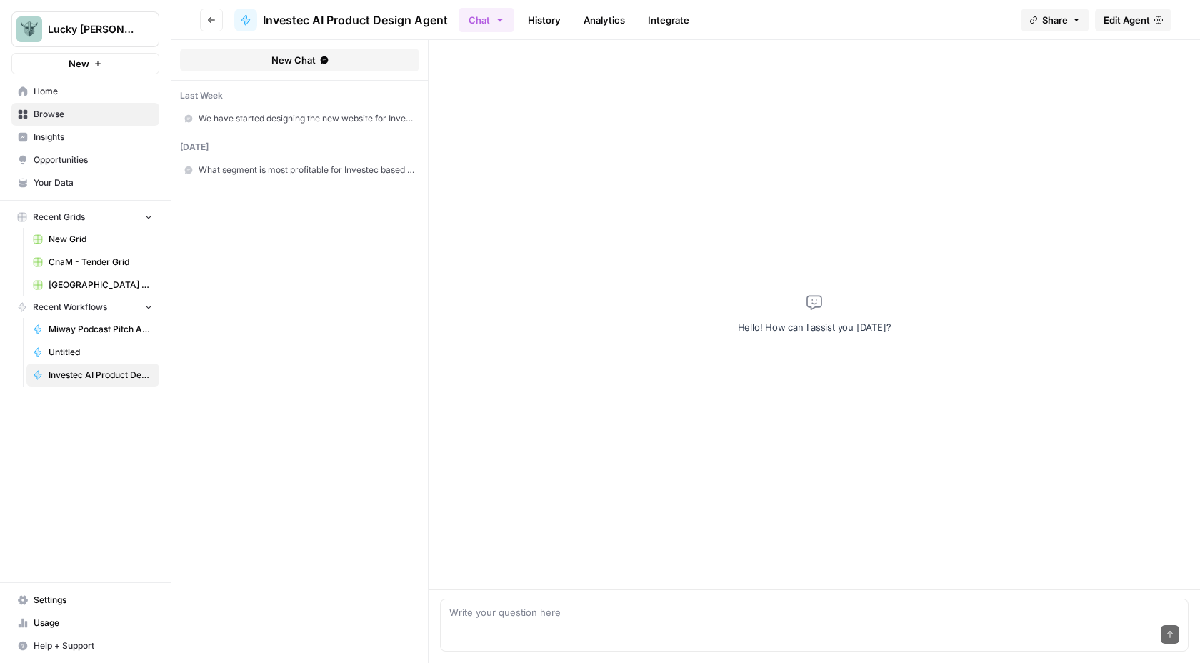
click at [343, 121] on span "We have started designing the new website for Investec Wealth & Investment Inte…" at bounding box center [306, 118] width 216 height 13
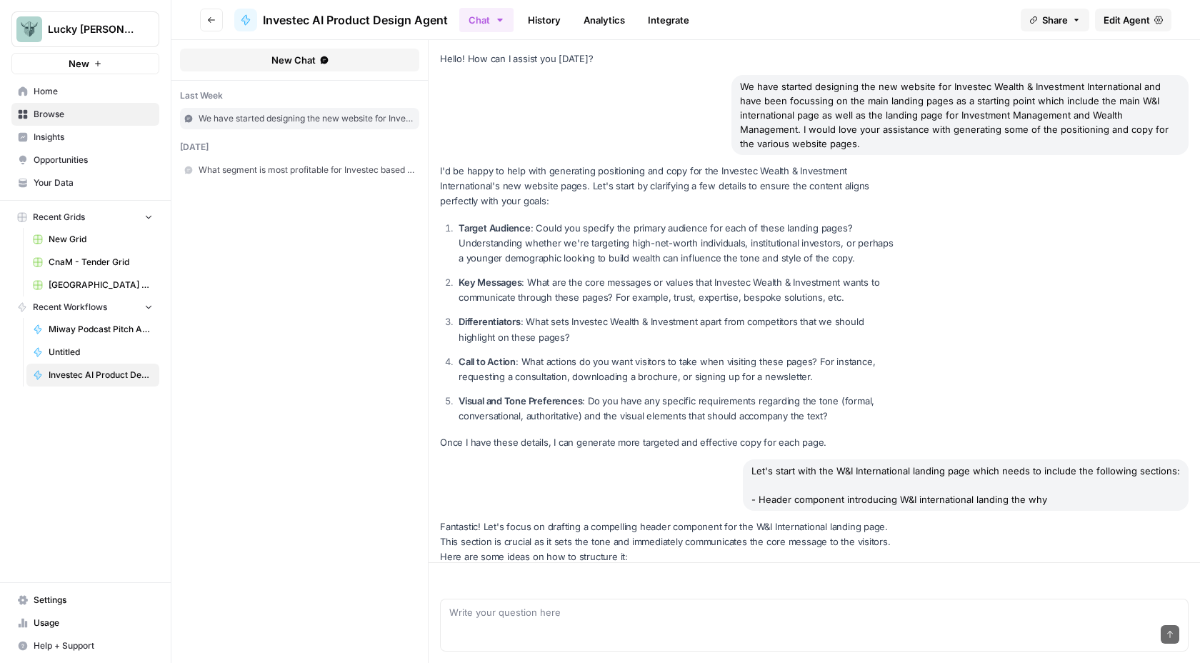
scroll to position [3704, 0]
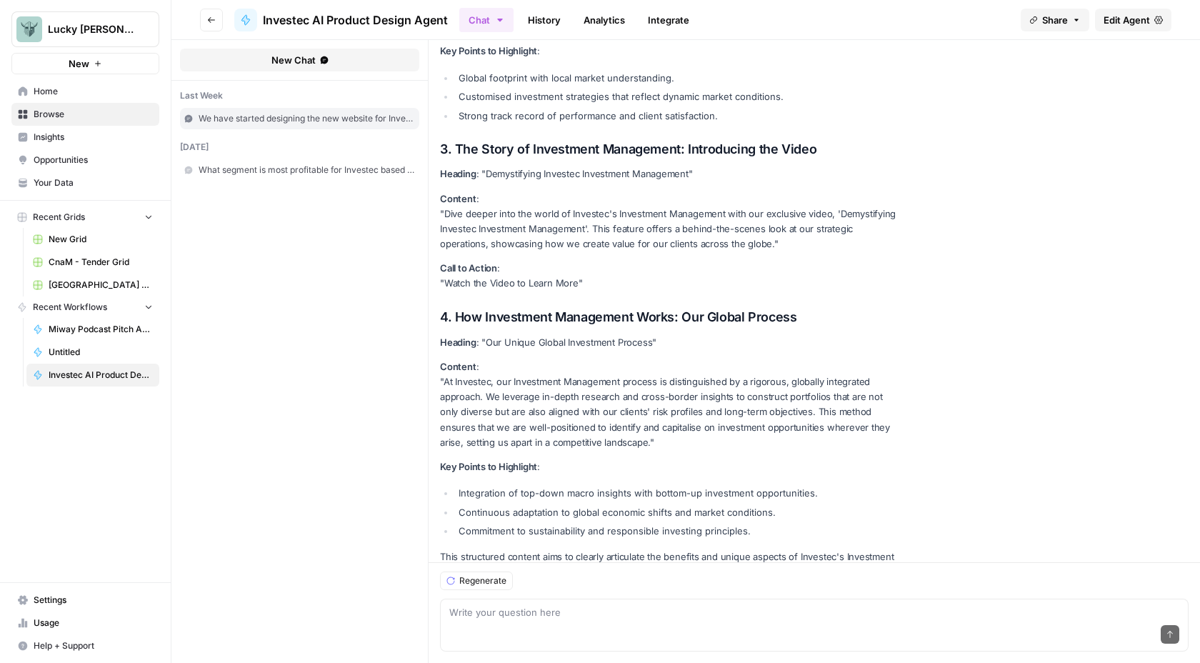
click at [519, 619] on div "Send" at bounding box center [814, 634] width 730 height 31
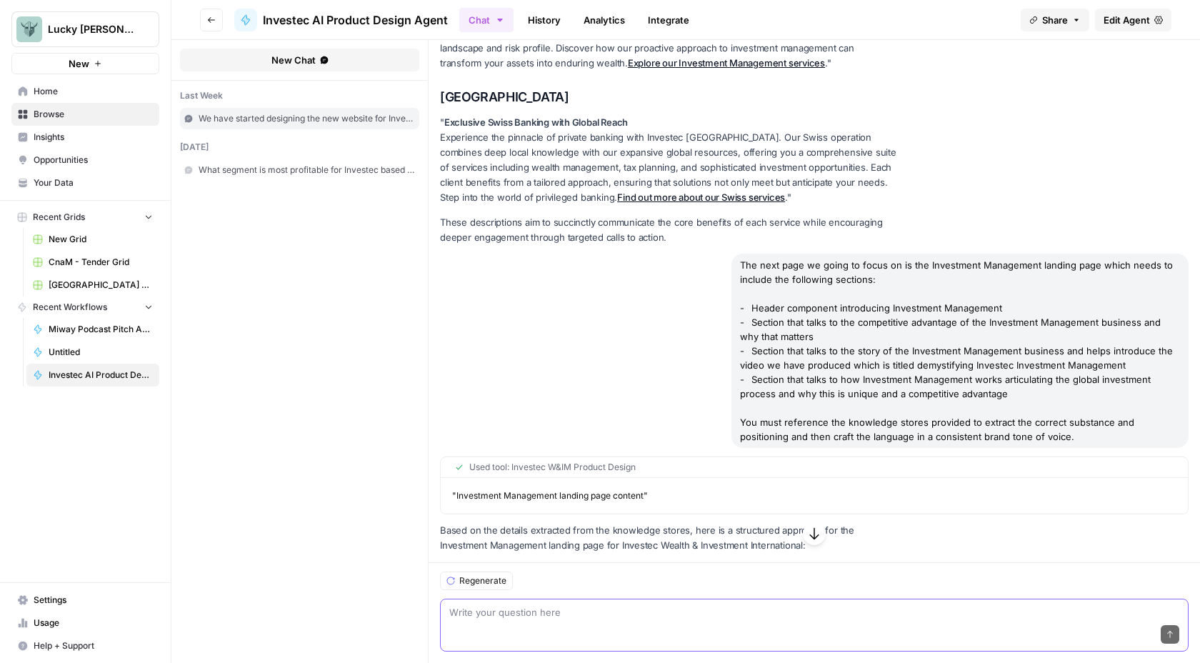
scroll to position [2811, 0]
drag, startPoint x: 1007, startPoint y: 391, endPoint x: 715, endPoint y: 226, distance: 335.0
click at [715, 253] on div "The next page we going to focus on is the Investment Management landing page wh…" at bounding box center [814, 350] width 748 height 194
copy div "The next page we going to focus on is the Investment Management landing page wh…"
click at [468, 610] on textarea at bounding box center [814, 612] width 730 height 14
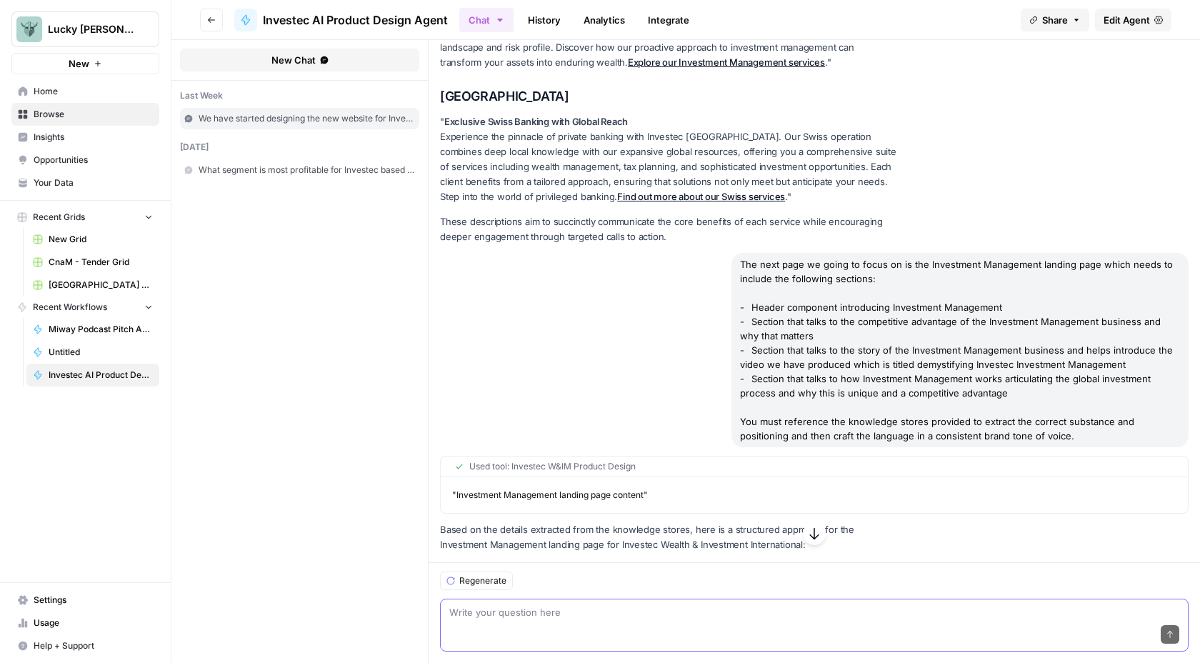
paste textarea "The next page we going to focus on is the Investment Management landing page wh…"
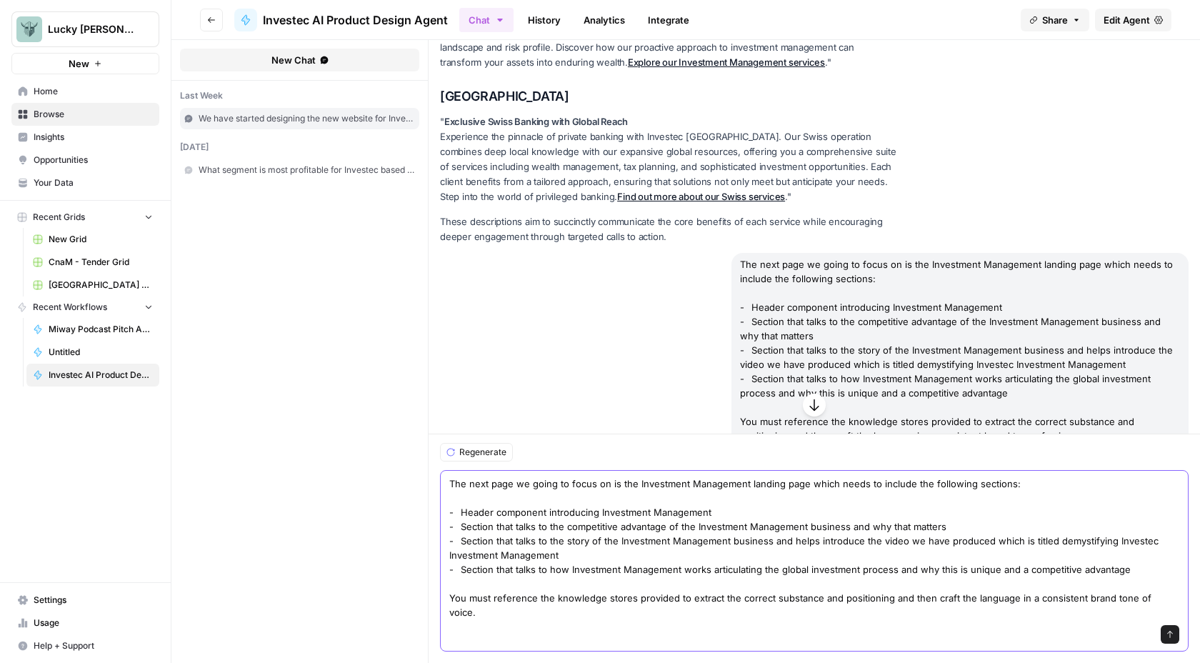
drag, startPoint x: 803, startPoint y: 499, endPoint x: 642, endPoint y: 498, distance: 160.7
click at [642, 498] on textarea "The next page we going to focus on is the Investment Management landing page wh…" at bounding box center [814, 547] width 730 height 143
drag, startPoint x: 712, startPoint y: 528, endPoint x: 610, endPoint y: 527, distance: 101.4
click at [610, 527] on textarea "The next page we going to focus on is for Generational Wealth Planning which ne…" at bounding box center [814, 547] width 730 height 143
drag, startPoint x: 845, startPoint y: 540, endPoint x: 748, endPoint y: 540, distance: 97.8
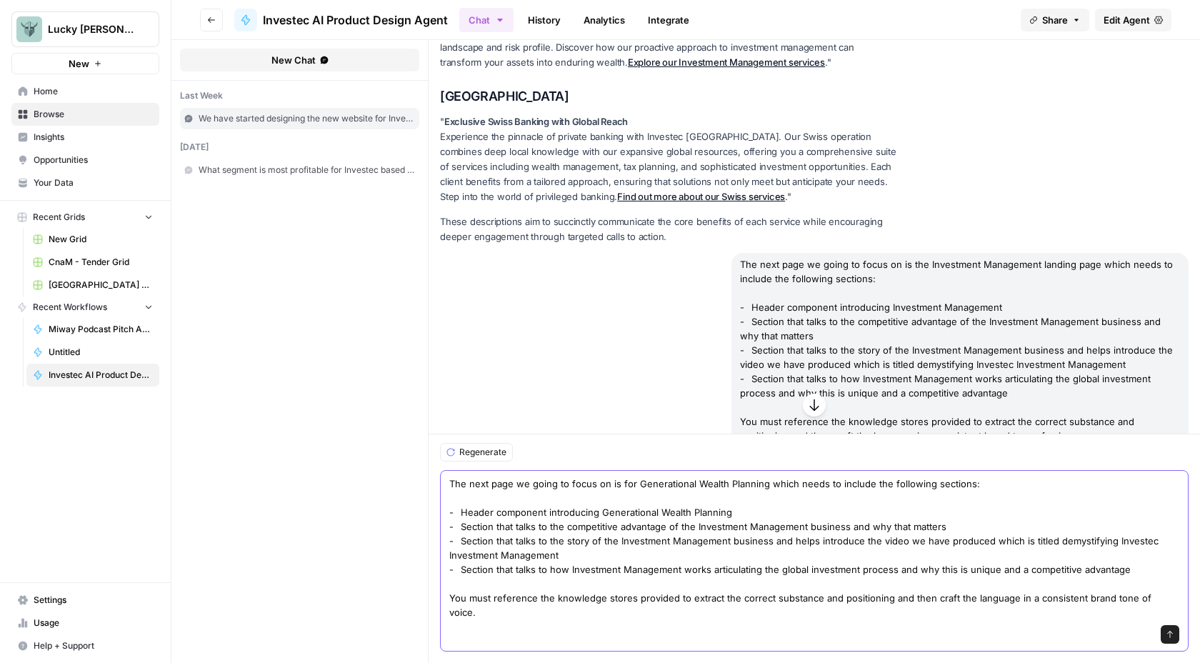
click at [748, 540] on textarea "The next page we going to focus on is for Generational Wealth Planning which ne…" at bounding box center [814, 547] width 730 height 143
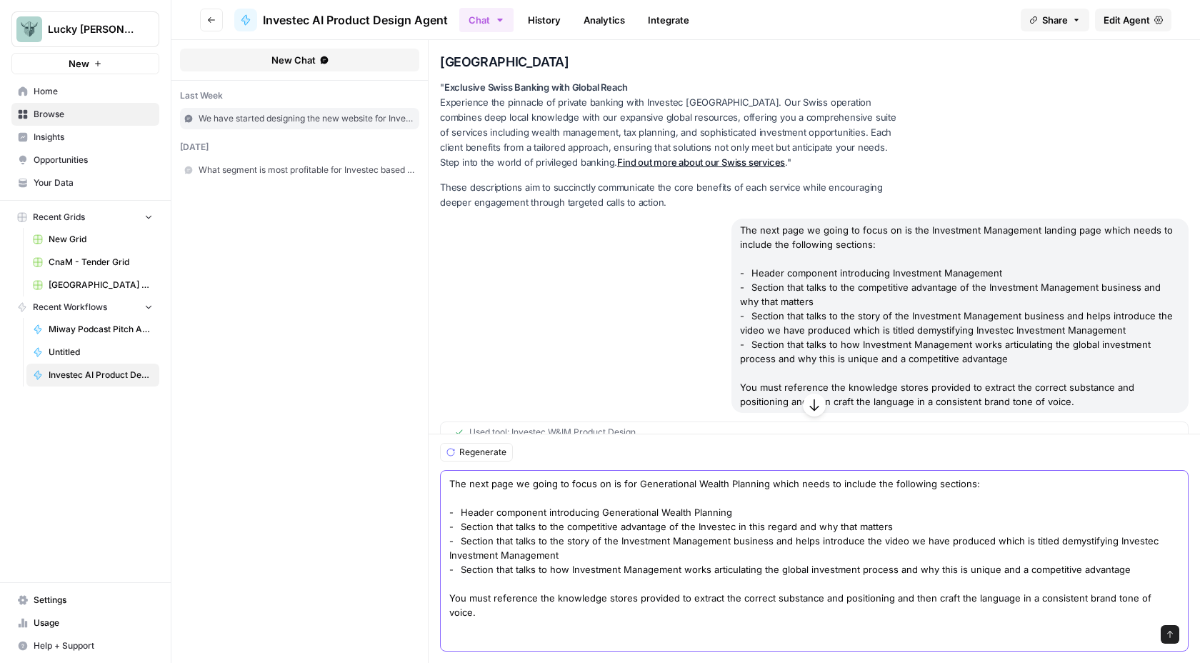
scroll to position [2847, 0]
drag, startPoint x: 566, startPoint y: 566, endPoint x: 555, endPoint y: 551, distance: 18.9
click at [555, 551] on textarea "The next page we going to focus on is for Generational Wealth Planning which ne…" at bounding box center [814, 547] width 730 height 143
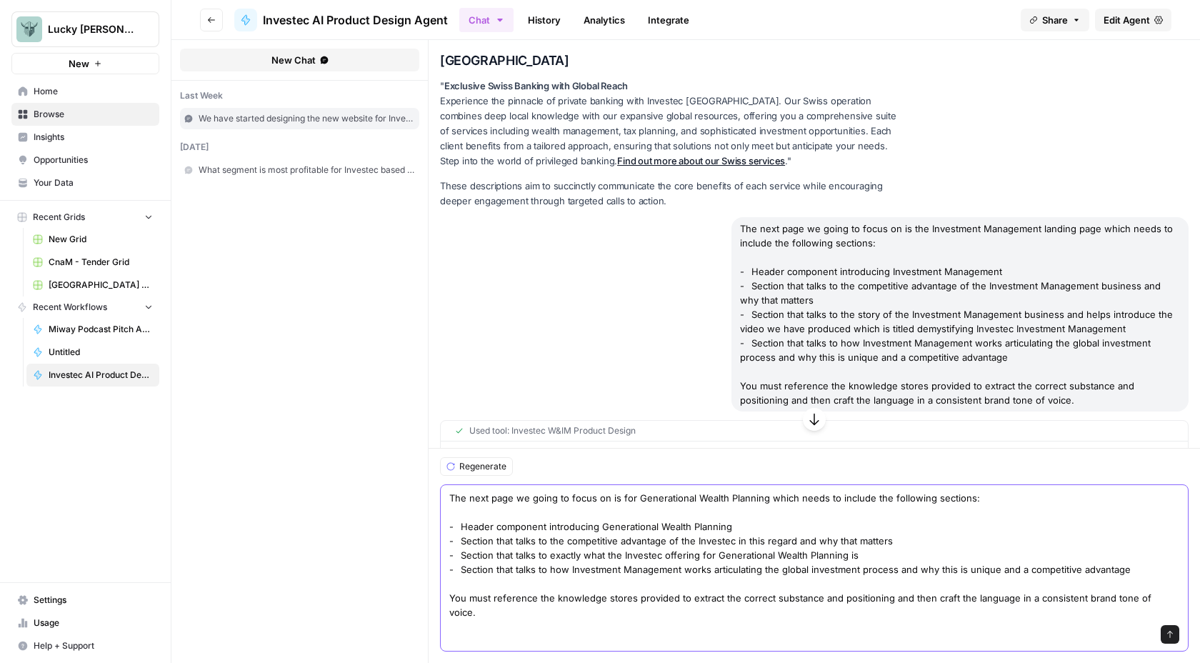
drag, startPoint x: 1124, startPoint y: 583, endPoint x: 610, endPoint y: 582, distance: 514.1
click at [610, 582] on textarea "The next page we going to focus on is for Generational Wealth Planning which ne…" at bounding box center [814, 555] width 730 height 129
type textarea "The next page we going to focus on is for Generational Wealth Planning which ne…"
click at [1172, 641] on button "Send" at bounding box center [1169, 634] width 19 height 19
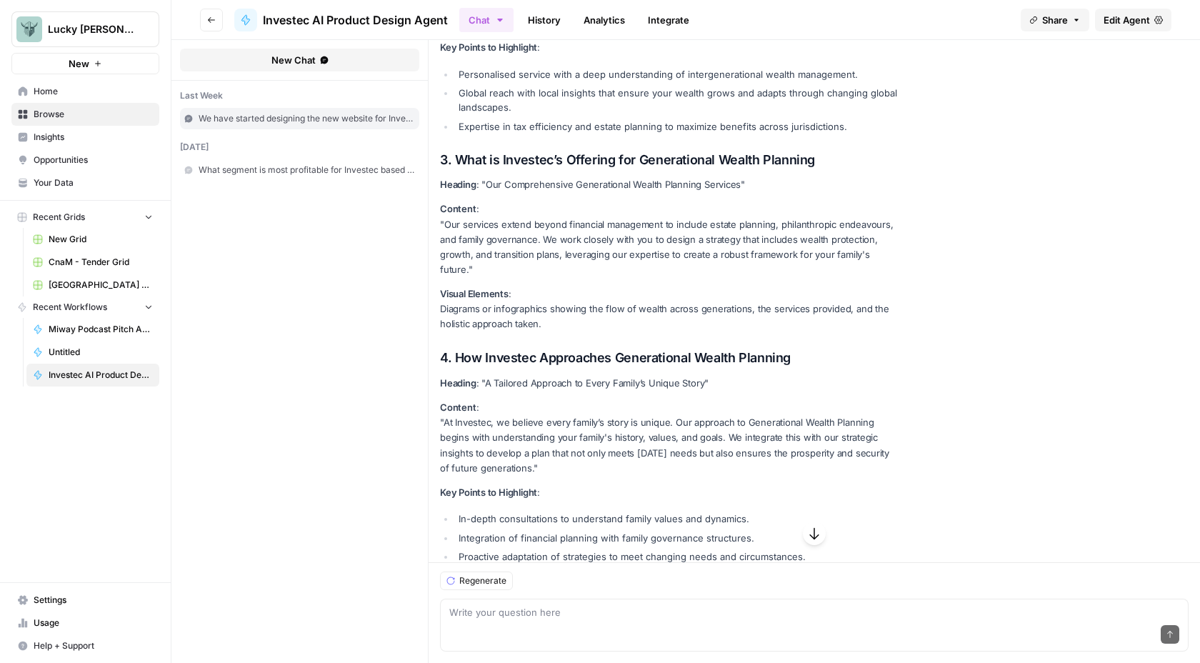
scroll to position [4973, 0]
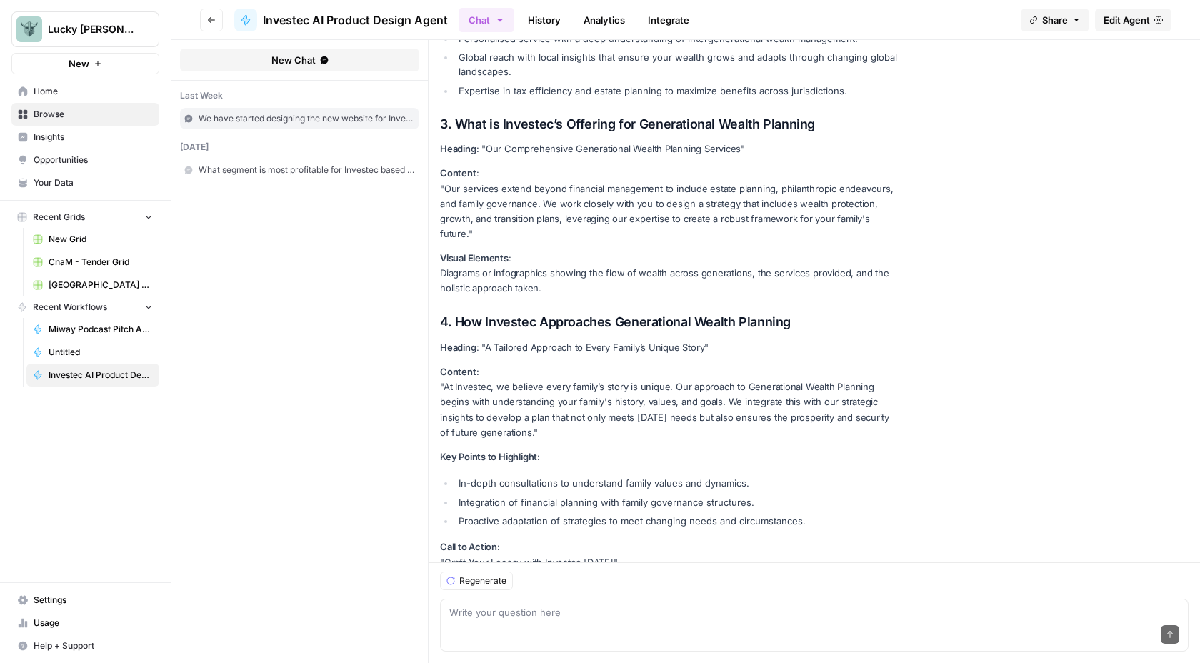
drag, startPoint x: 441, startPoint y: 310, endPoint x: 695, endPoint y: 539, distance: 342.3
click at [695, 539] on div "Based on the gathered information, here’s the proposed structure and content fo…" at bounding box center [668, 106] width 457 height 1035
click at [880, 166] on p "Content : "Our services extend beyond financial management to include estate pl…" at bounding box center [668, 204] width 457 height 76
click at [81, 332] on span "Miway Podcast Pitch Agent" at bounding box center [101, 329] width 104 height 13
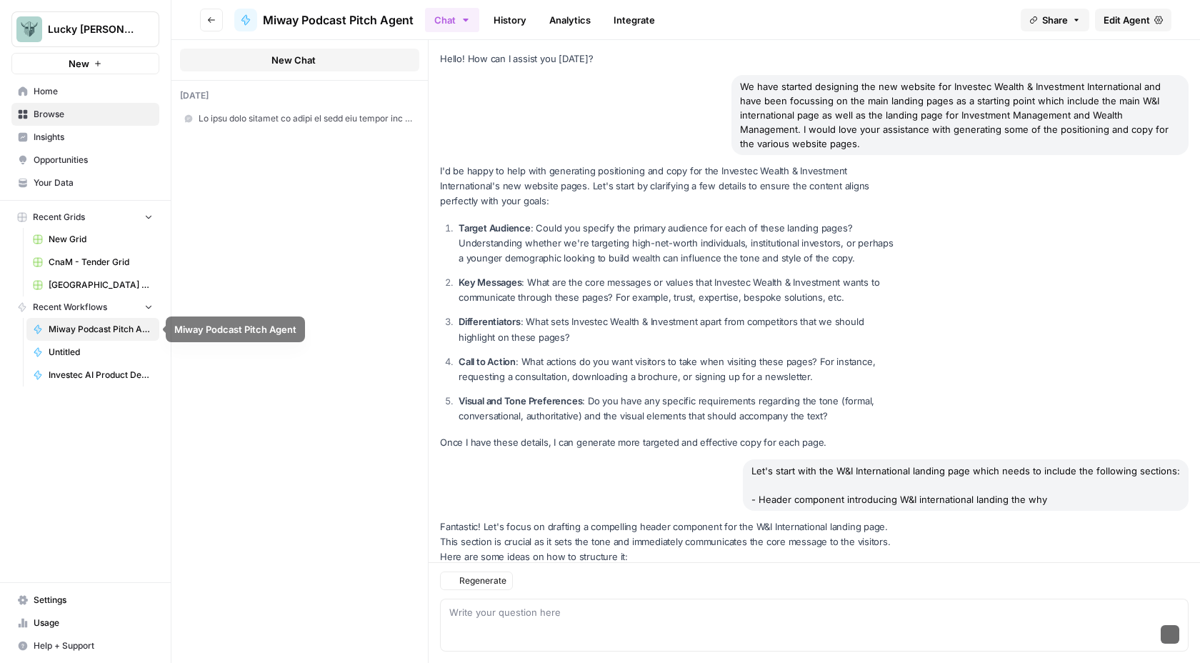
scroll to position [4973, 0]
